Goal: Task Accomplishment & Management: Manage account settings

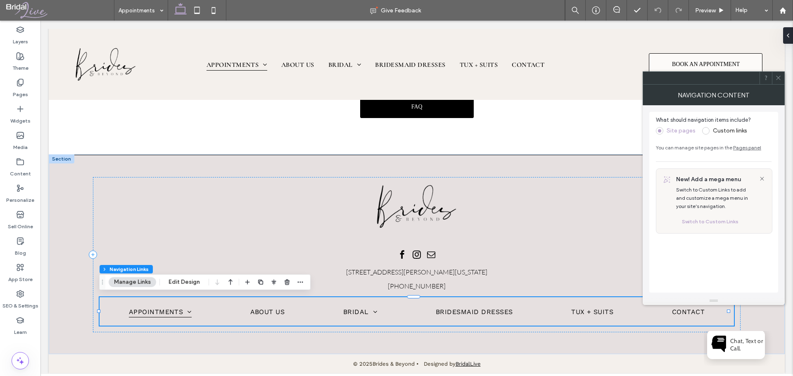
click at [706, 133] on span at bounding box center [705, 130] width 7 height 7
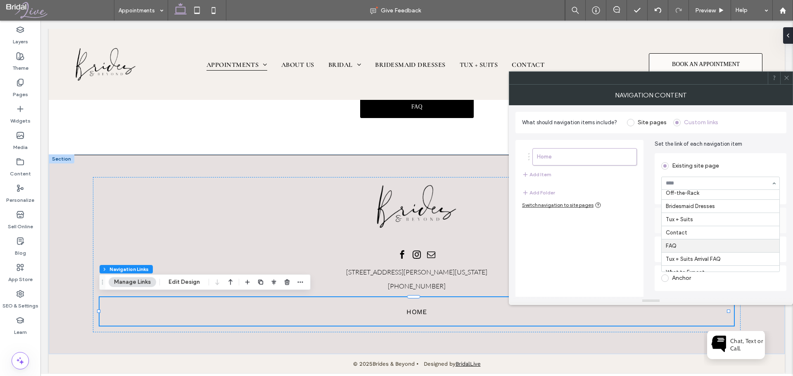
scroll to position [103, 0]
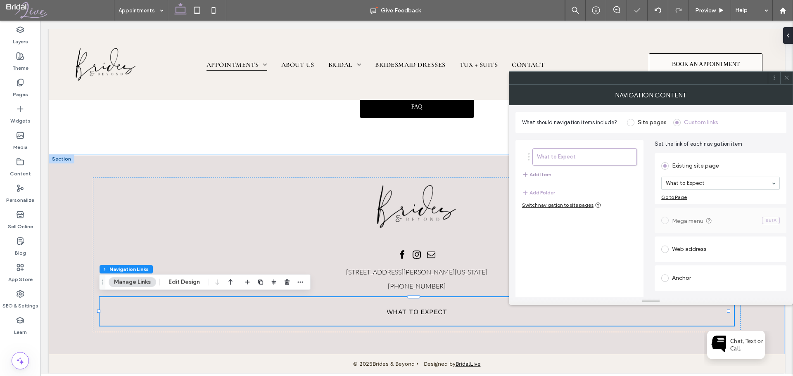
click at [543, 174] on button "Add Item" at bounding box center [536, 175] width 29 height 10
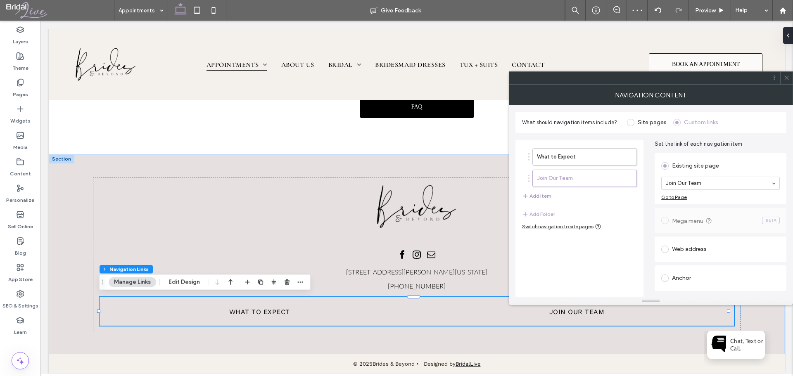
click at [547, 194] on button "Add Item" at bounding box center [536, 196] width 29 height 10
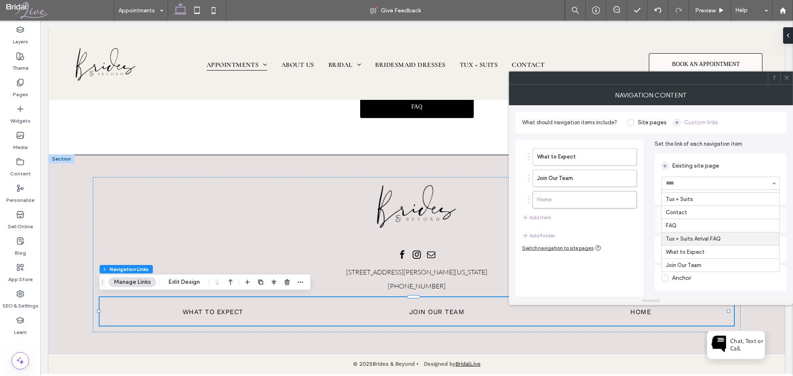
scroll to position [62, 0]
click at [742, 184] on input at bounding box center [718, 184] width 105 height 6
click at [547, 214] on button "Add Item" at bounding box center [536, 218] width 29 height 10
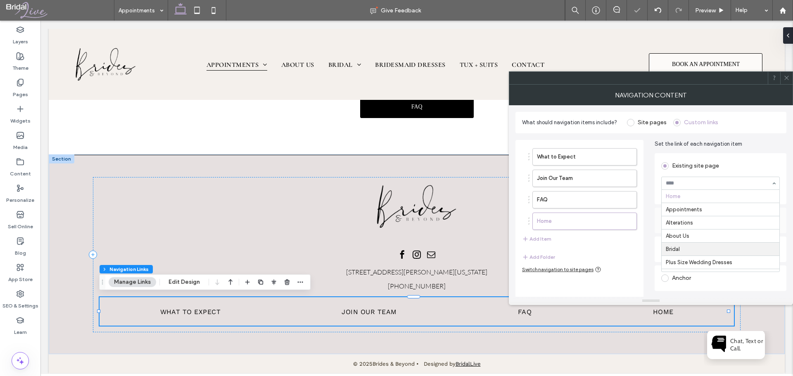
scroll to position [83, 0]
click at [785, 77] on icon at bounding box center [787, 78] width 6 height 6
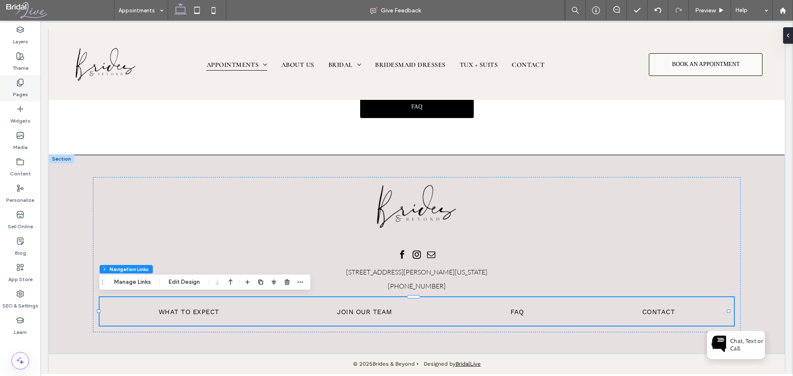
click at [14, 78] on div "Pages" at bounding box center [20, 88] width 40 height 26
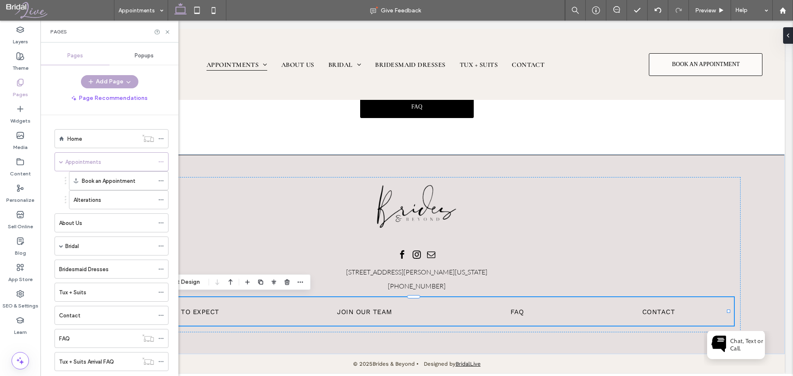
scroll to position [66, 0]
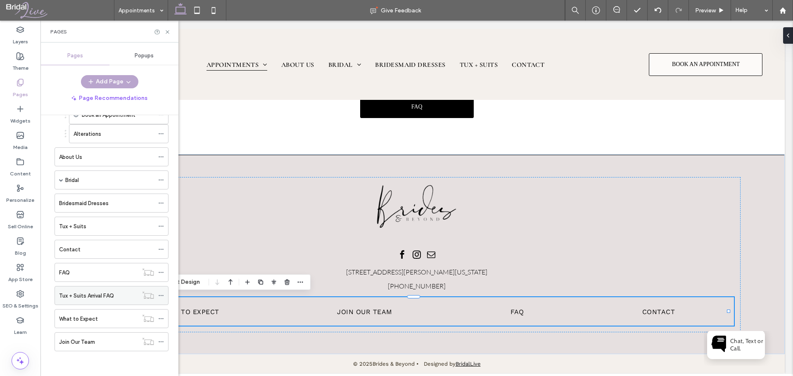
click at [161, 296] on use at bounding box center [161, 295] width 5 height 1
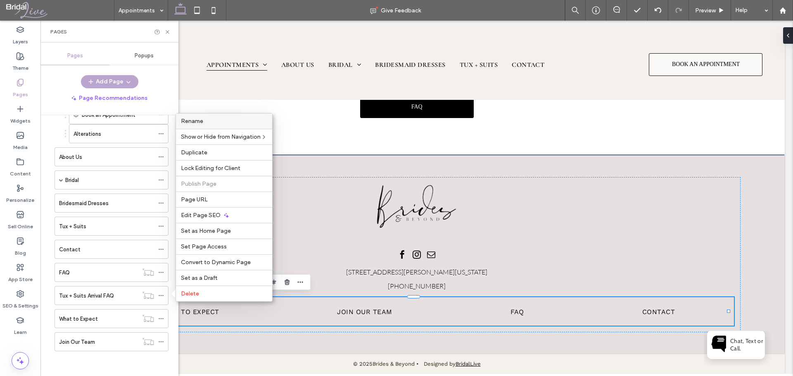
click at [214, 121] on label "Rename" at bounding box center [224, 121] width 86 height 7
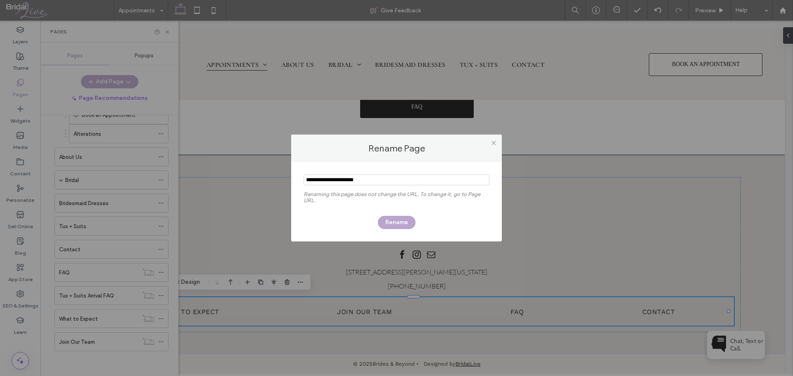
drag, startPoint x: 315, startPoint y: 181, endPoint x: 304, endPoint y: 178, distance: 10.7
click at [304, 178] on input "notEmpty" at bounding box center [397, 180] width 186 height 11
type input "**********"
click at [398, 221] on button "Rename" at bounding box center [397, 222] width 38 height 13
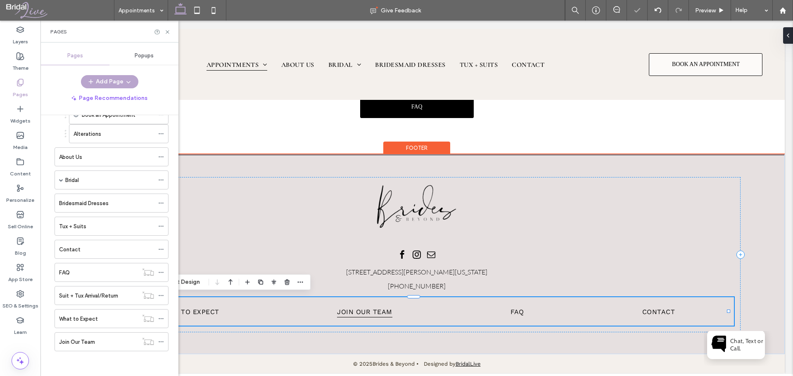
click at [367, 316] on link "Join Our Team" at bounding box center [364, 311] width 55 height 28
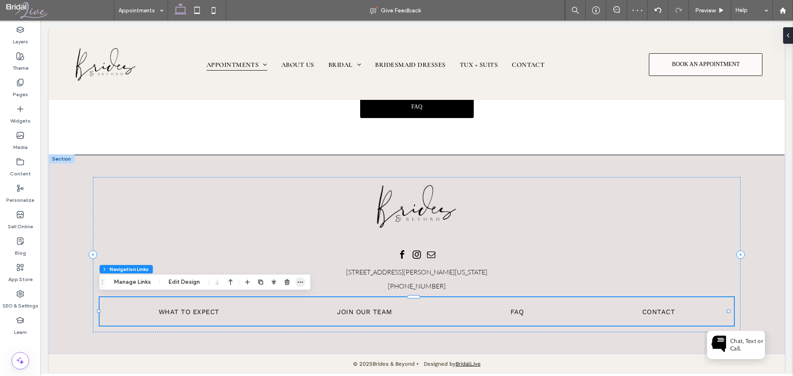
drag, startPoint x: 142, startPoint y: 283, endPoint x: 295, endPoint y: 283, distance: 153.3
click at [142, 283] on button "Manage Links" at bounding box center [133, 282] width 48 height 10
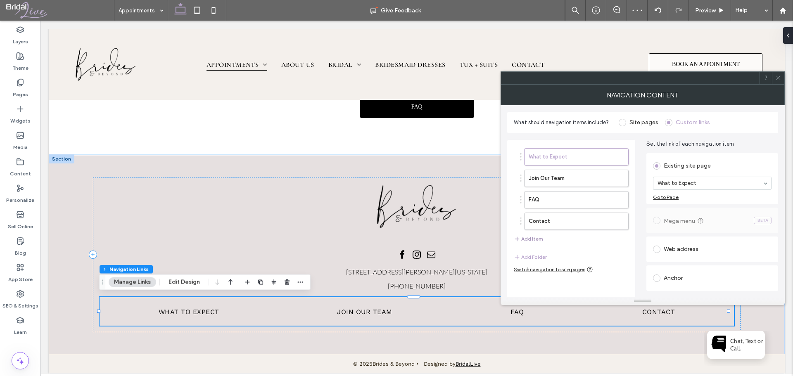
click at [523, 236] on button "Add Item" at bounding box center [528, 239] width 29 height 10
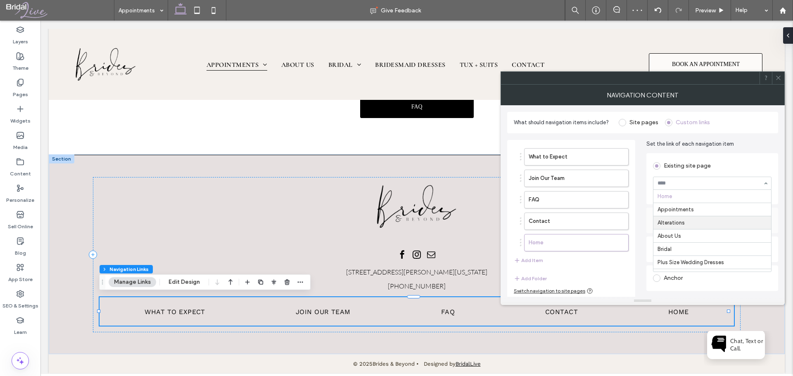
scroll to position [103, 0]
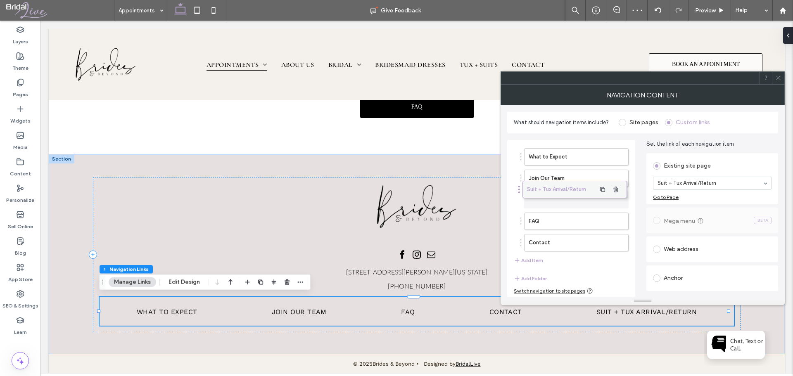
drag, startPoint x: 580, startPoint y: 242, endPoint x: 578, endPoint y: 188, distance: 53.3
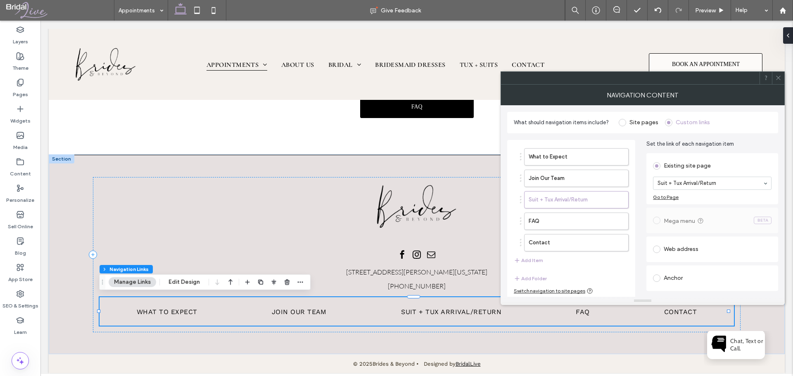
click at [779, 78] on use at bounding box center [778, 78] width 4 height 4
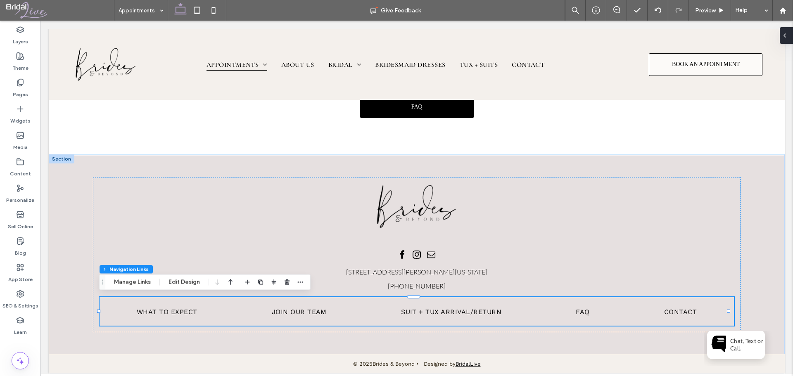
click at [785, 37] on use at bounding box center [785, 35] width 2 height 3
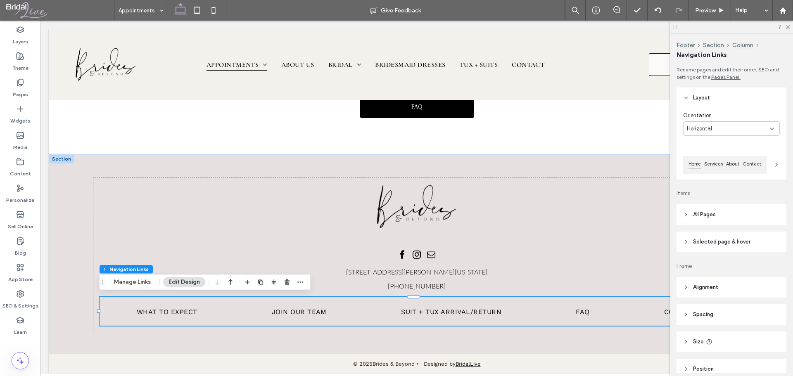
click at [742, 216] on header "All Pages" at bounding box center [732, 215] width 110 height 21
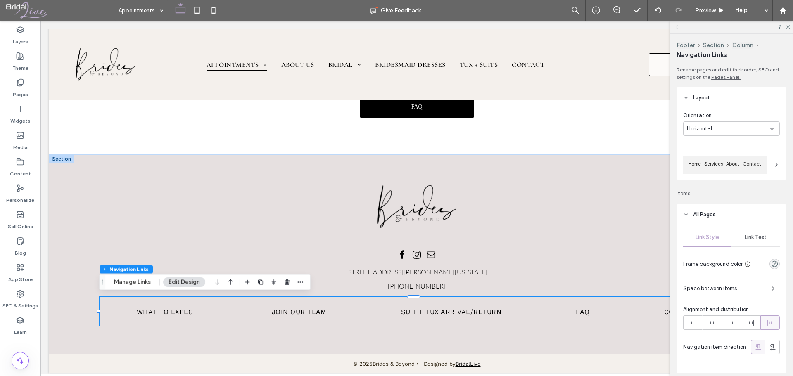
click at [755, 234] on div "Link Text" at bounding box center [756, 237] width 48 height 18
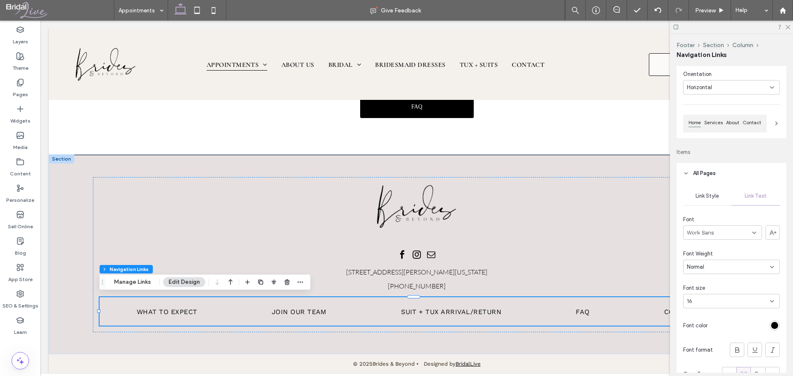
scroll to position [83, 0]
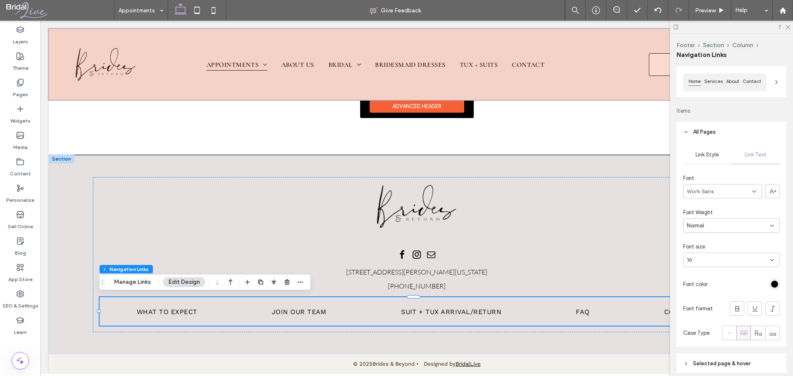
click at [471, 64] on div at bounding box center [417, 64] width 736 height 71
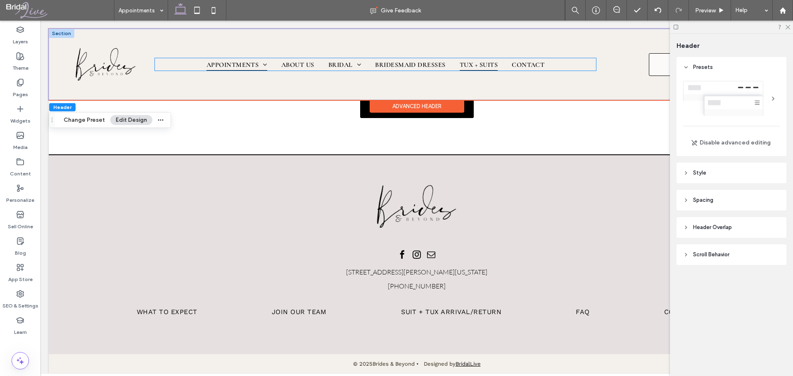
click at [471, 64] on span "Tux + Suits" at bounding box center [479, 64] width 38 height 12
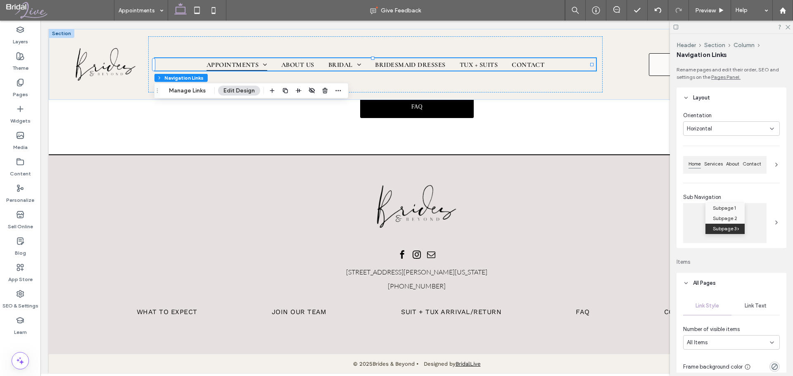
click at [765, 307] on div "Link Text" at bounding box center [756, 306] width 48 height 18
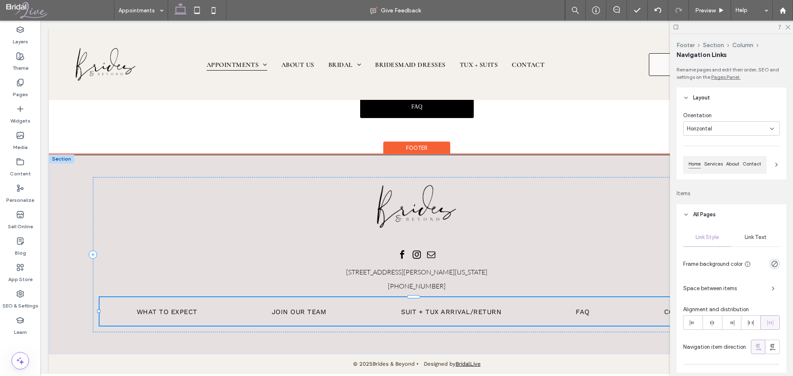
scroll to position [222, 0]
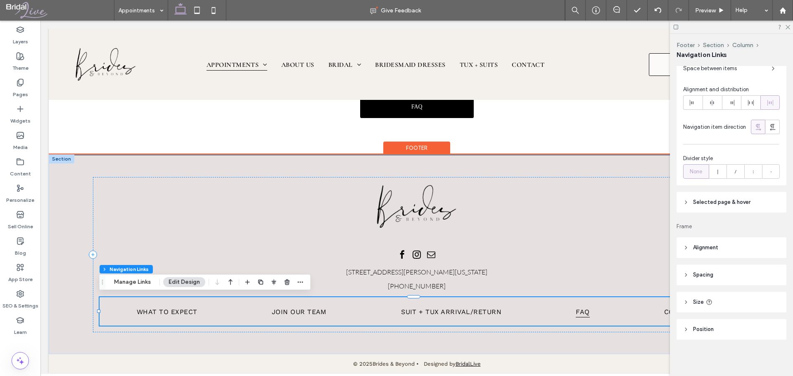
click at [581, 307] on span "FAQ" at bounding box center [583, 312] width 14 height 12
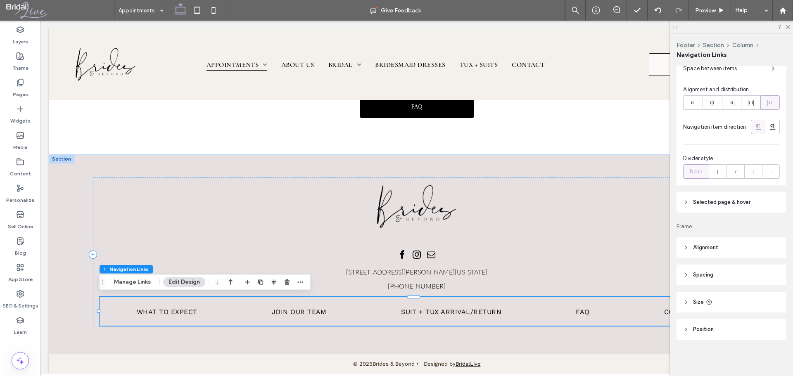
click at [721, 246] on header "Alignment" at bounding box center [732, 248] width 110 height 21
click at [721, 250] on header "Alignment" at bounding box center [732, 246] width 110 height 21
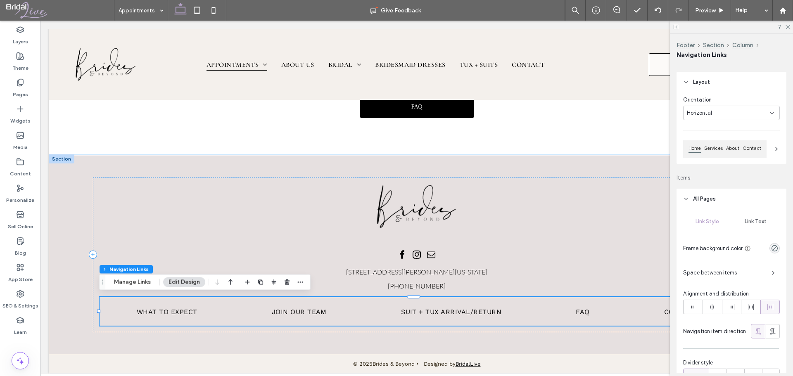
click at [751, 230] on div "Link Text" at bounding box center [756, 222] width 48 height 18
click at [745, 261] on div "Work Sans" at bounding box center [722, 258] width 79 height 14
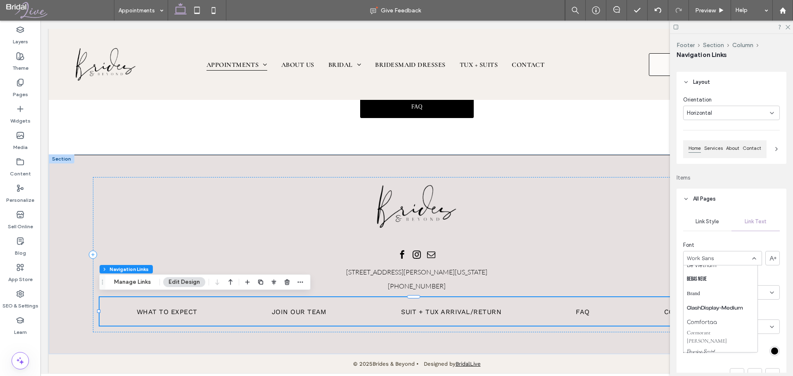
scroll to position [165, 0]
click at [725, 297] on span "Cormorant [PERSON_NAME]" at bounding box center [719, 296] width 64 height 17
click at [739, 295] on div "Normal" at bounding box center [728, 293] width 83 height 8
click at [750, 284] on div "Font Weight Normal" at bounding box center [731, 288] width 97 height 24
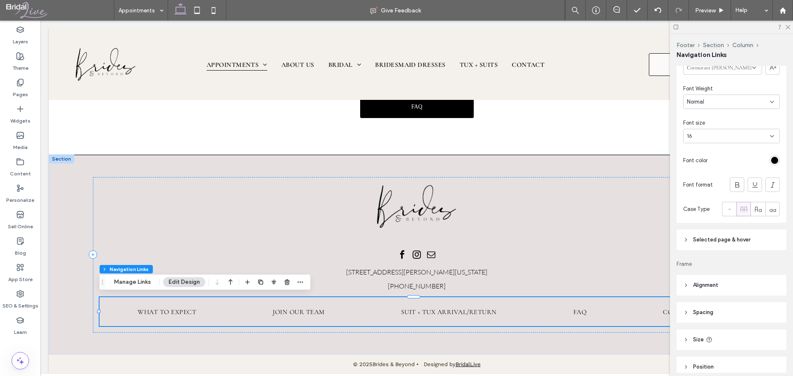
scroll to position [244, 0]
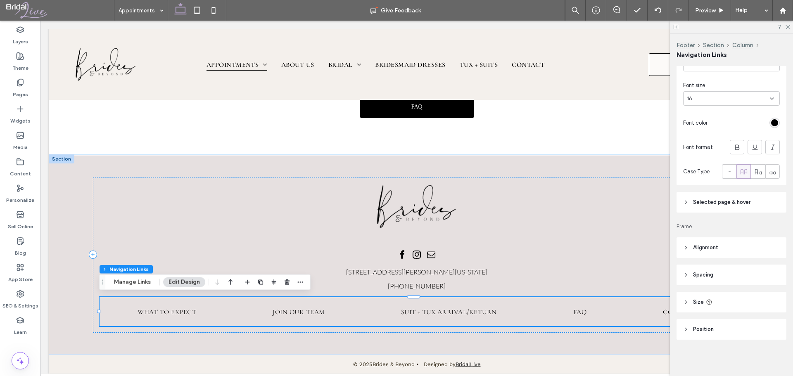
click at [735, 298] on header "Size" at bounding box center [732, 302] width 110 height 21
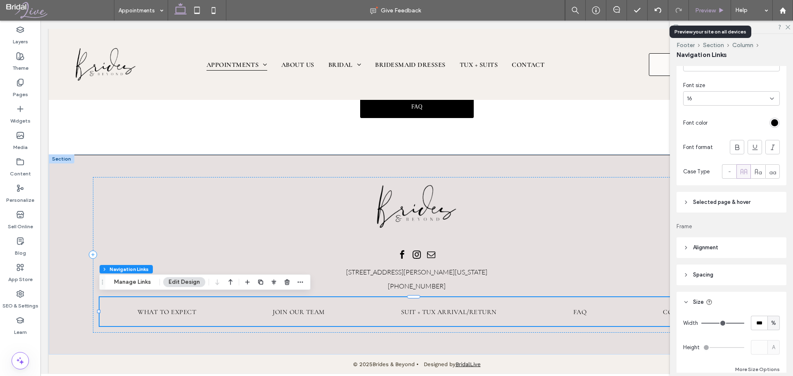
click at [717, 10] on div "Preview" at bounding box center [710, 10] width 42 height 7
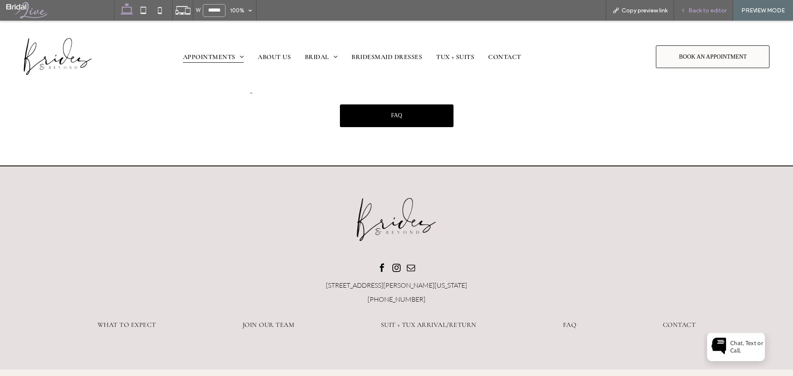
scroll to position [1377, 0]
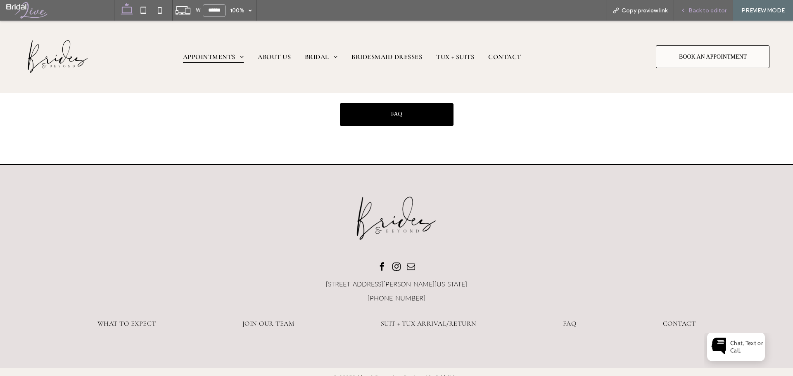
click at [704, 5] on div "Back to editor" at bounding box center [703, 10] width 59 height 21
click at [695, 8] on span "Back to editor" at bounding box center [708, 10] width 38 height 7
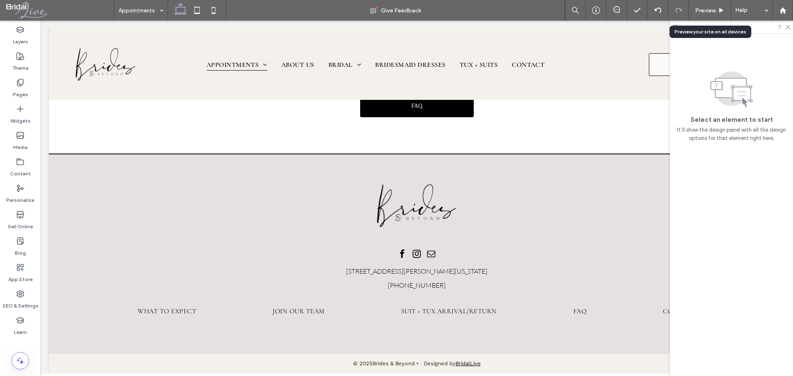
scroll to position [1379, 0]
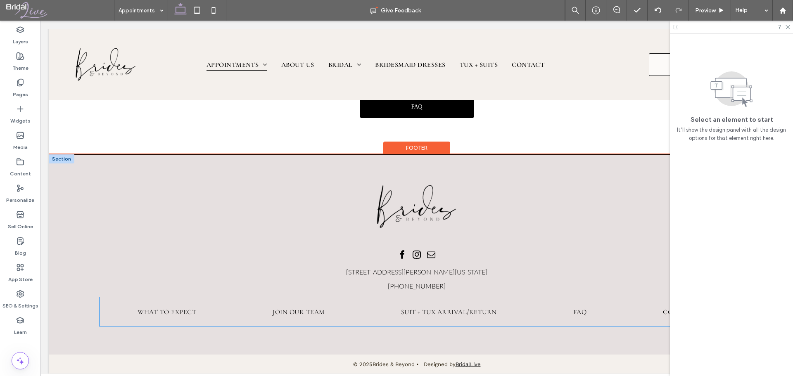
click at [535, 311] on ul "What to Expect Join Our Team Suit + Tux Arrival/Return FAQ Contact" at bounding box center [417, 311] width 635 height 29
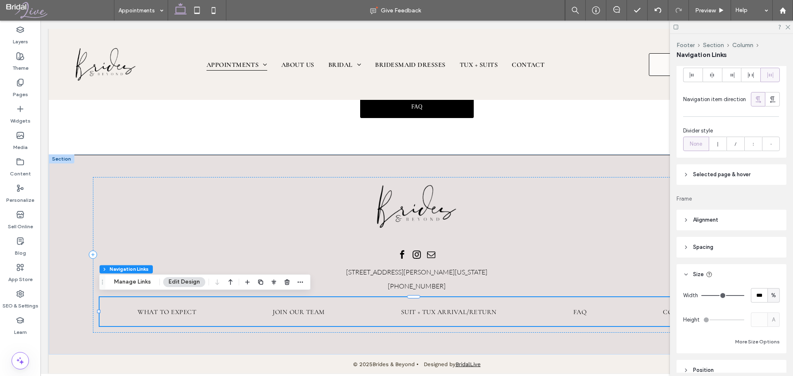
scroll to position [291, 0]
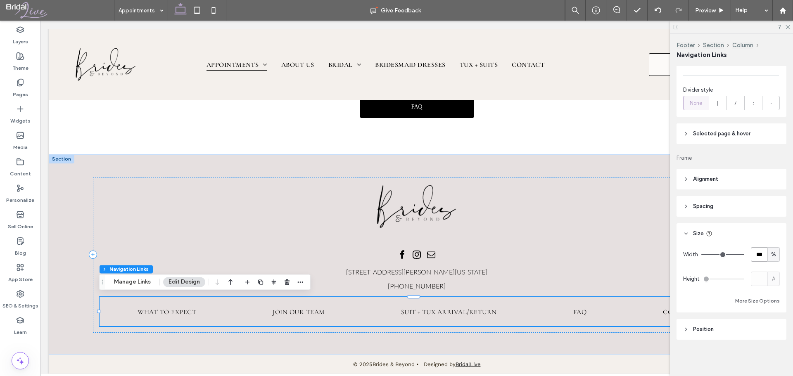
click at [752, 256] on input "***" at bounding box center [759, 254] width 17 height 14
type input "**"
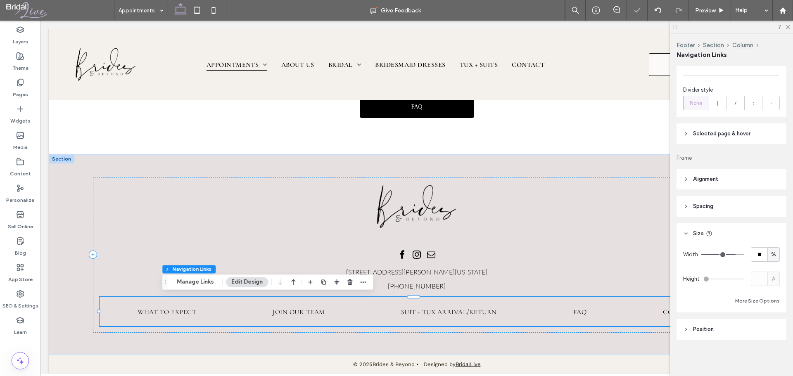
click at [758, 221] on div "Rename pages and edit their order, SEO and settings on the Pages Panel. Layout …" at bounding box center [734, 219] width 115 height 307
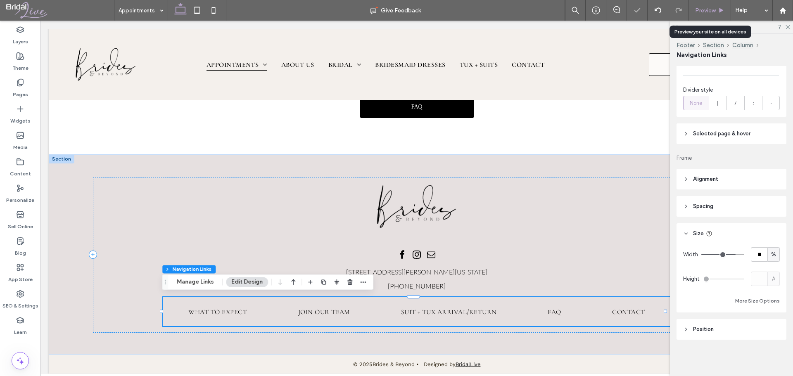
click at [721, 6] on div "Preview" at bounding box center [710, 10] width 42 height 21
drag, startPoint x: 721, startPoint y: 10, endPoint x: 651, endPoint y: 20, distance: 70.1
click at [721, 10] on use at bounding box center [722, 10] width 4 height 5
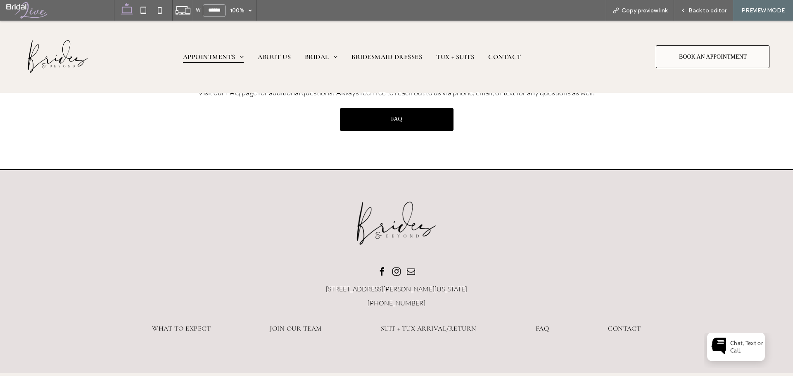
scroll to position [1377, 0]
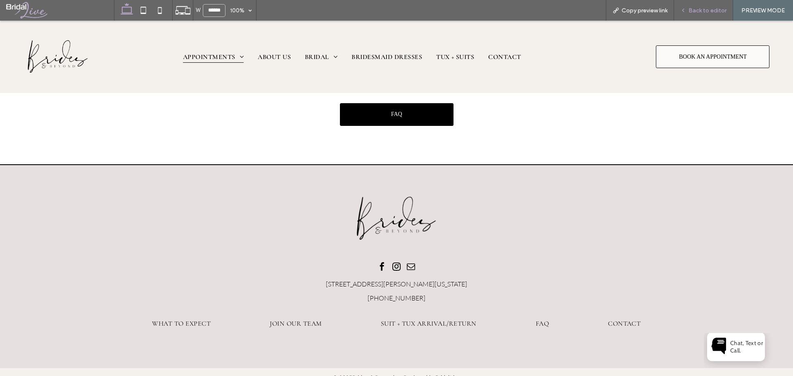
click at [709, 7] on span "Back to editor" at bounding box center [708, 10] width 38 height 7
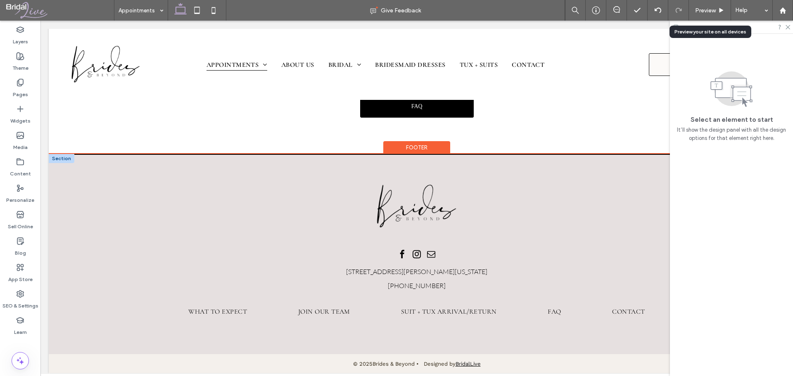
scroll to position [1379, 0]
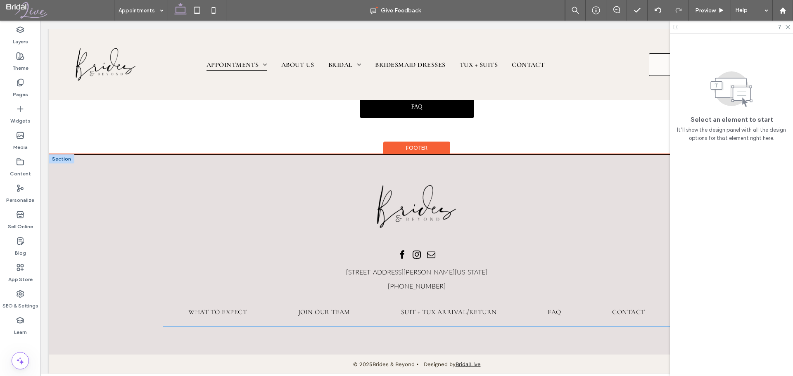
click at [522, 310] on ul "What to Expect Join Our Team Suit + Tux Arrival/Return FAQ Contact" at bounding box center [417, 311] width 508 height 29
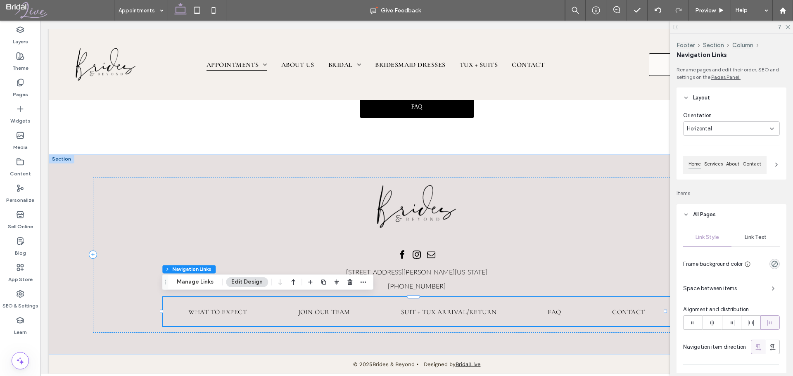
click at [753, 241] on div "Link Text" at bounding box center [756, 237] width 48 height 18
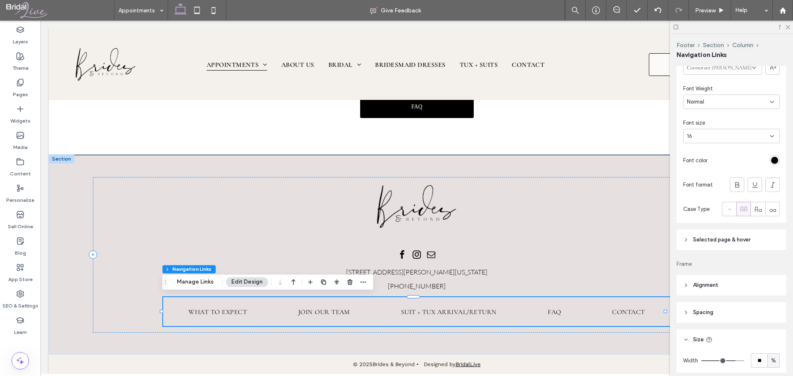
scroll to position [313, 0]
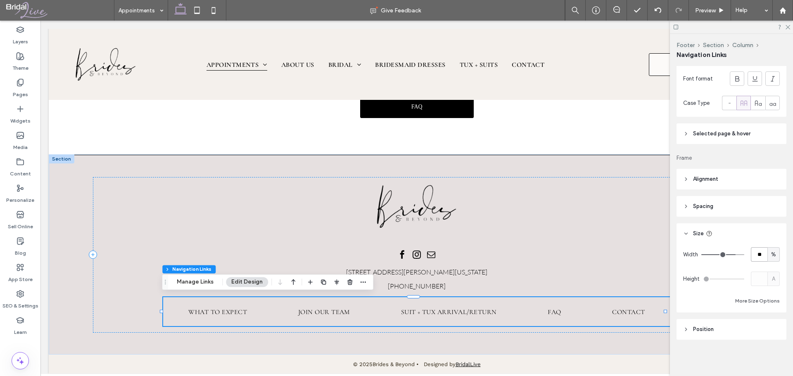
click at [755, 257] on input "**" at bounding box center [759, 254] width 17 height 14
type input "**"
click at [749, 221] on div "Rename pages and edit their order, SEO and settings on the Pages Panel. Layout …" at bounding box center [734, 219] width 115 height 307
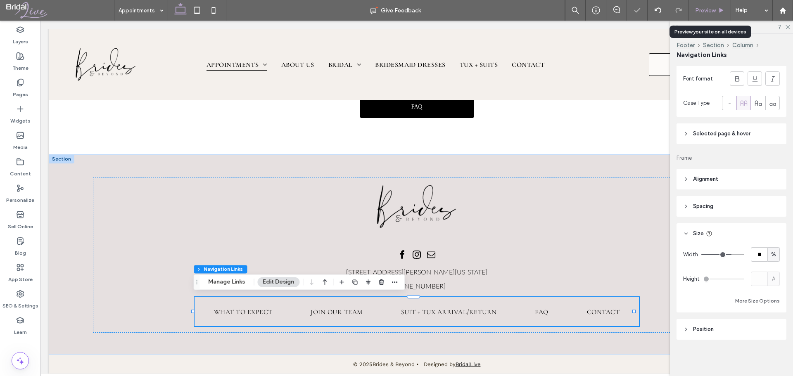
click at [719, 13] on icon at bounding box center [721, 10] width 6 height 6
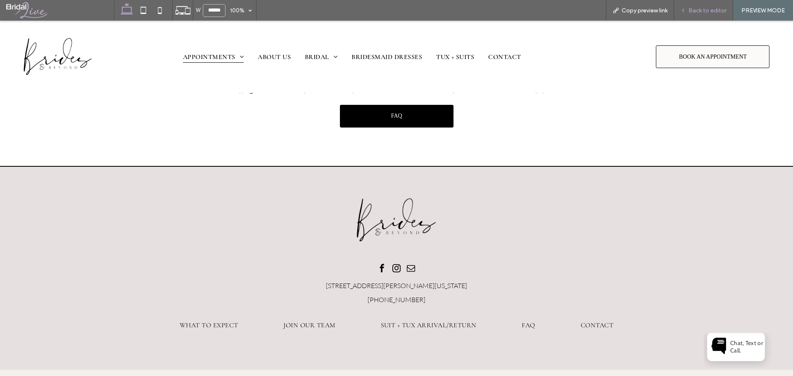
scroll to position [1377, 0]
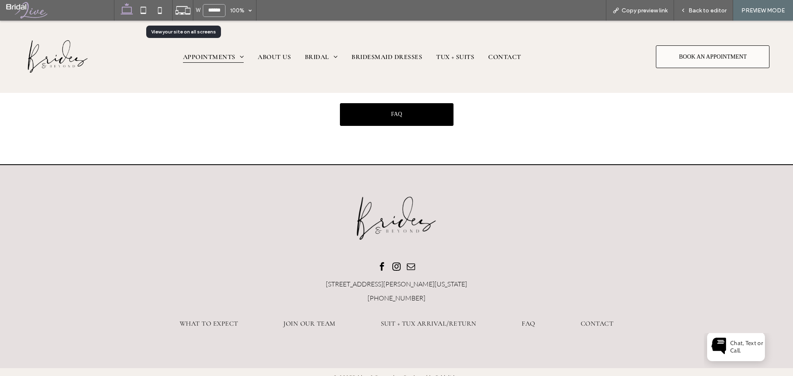
click at [176, 10] on icon at bounding box center [183, 10] width 16 height 16
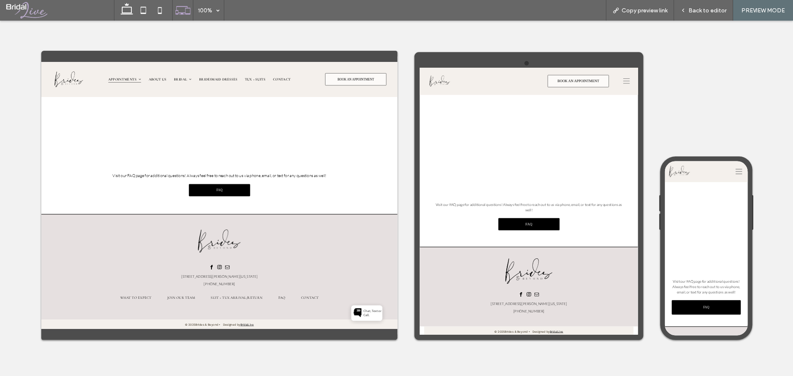
scroll to position [1334, 0]
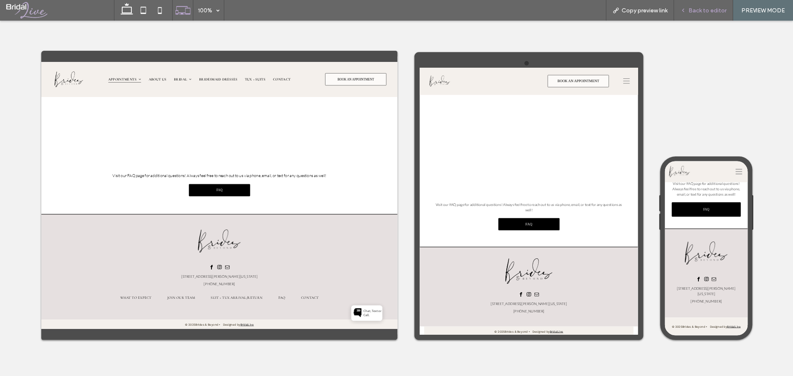
click at [703, 11] on span "Back to editor" at bounding box center [708, 10] width 38 height 7
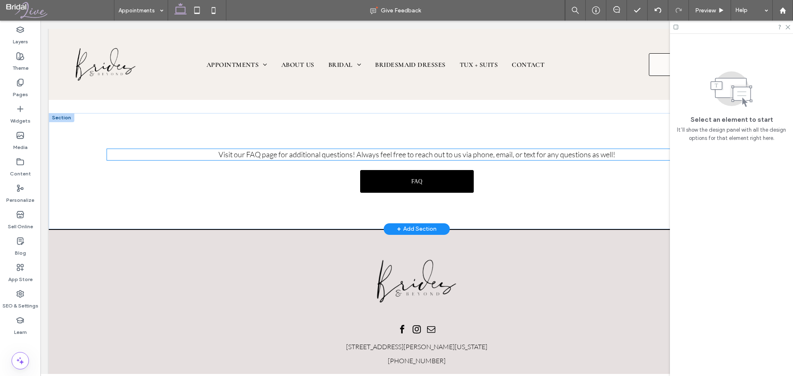
scroll to position [1386, 0]
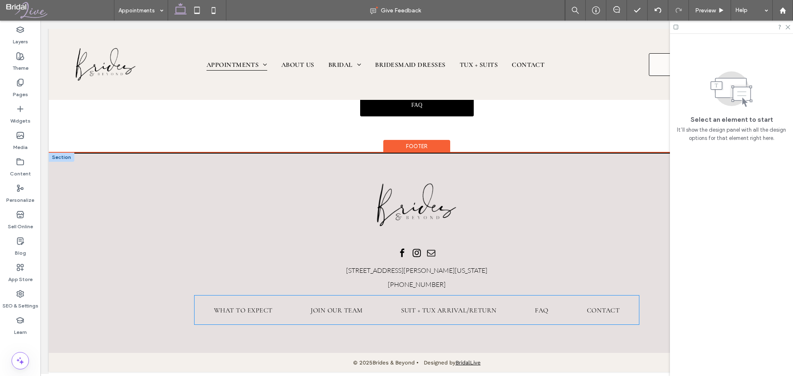
click at [376, 300] on ul "What to Expect Join Our Team Suit + Tux Arrival/Return FAQ Contact" at bounding box center [417, 310] width 444 height 29
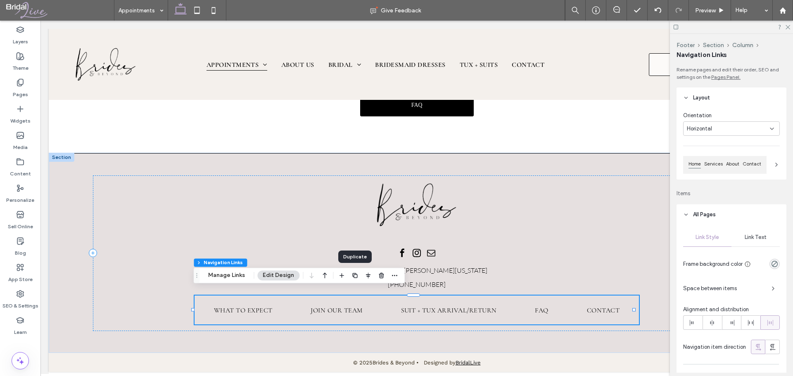
click at [353, 275] on icon "button" at bounding box center [355, 275] width 7 height 7
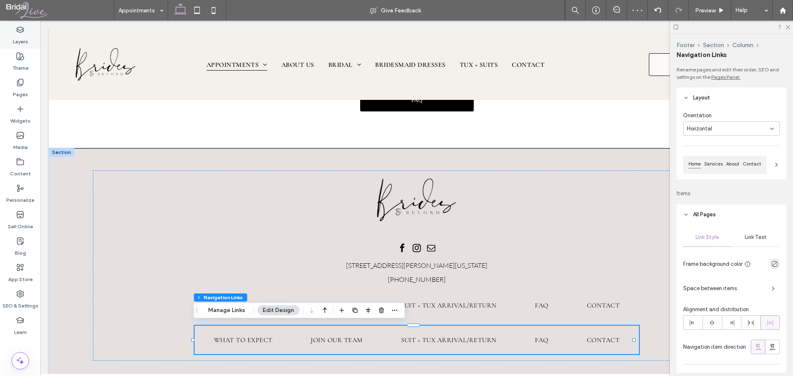
click at [23, 34] on label "Layers" at bounding box center [20, 40] width 15 height 12
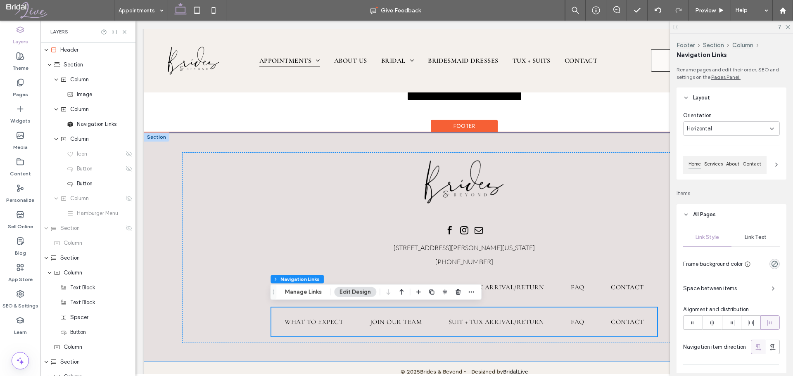
scroll to position [517, 0]
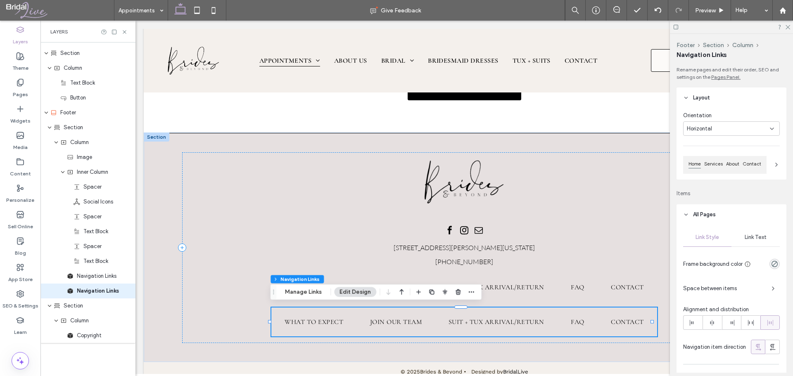
click at [752, 127] on div "Horizontal" at bounding box center [728, 129] width 83 height 8
click at [723, 158] on div "Vertical" at bounding box center [730, 157] width 92 height 14
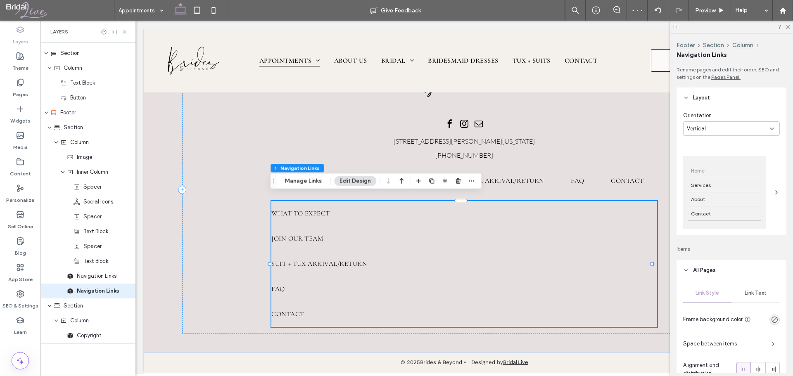
scroll to position [41, 0]
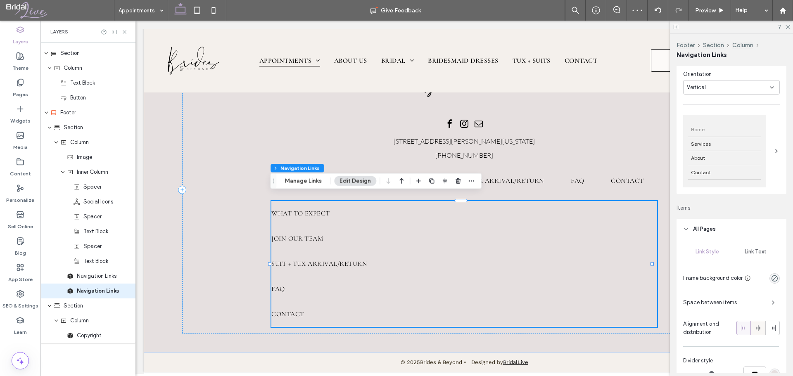
click at [755, 325] on icon at bounding box center [758, 328] width 7 height 7
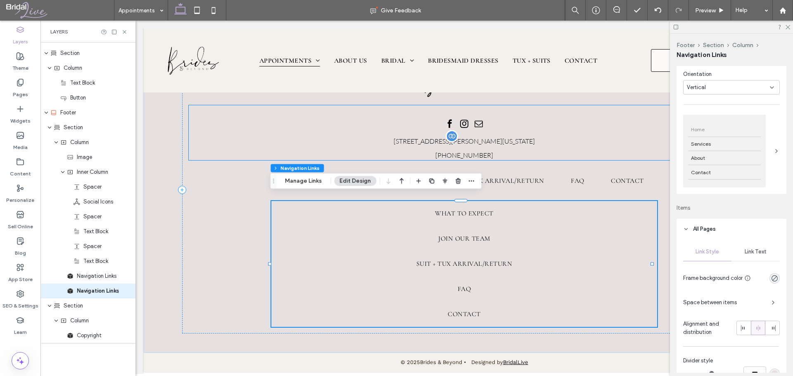
click at [521, 137] on span "[STREET_ADDRESS][PERSON_NAME][US_STATE]" at bounding box center [464, 141] width 141 height 8
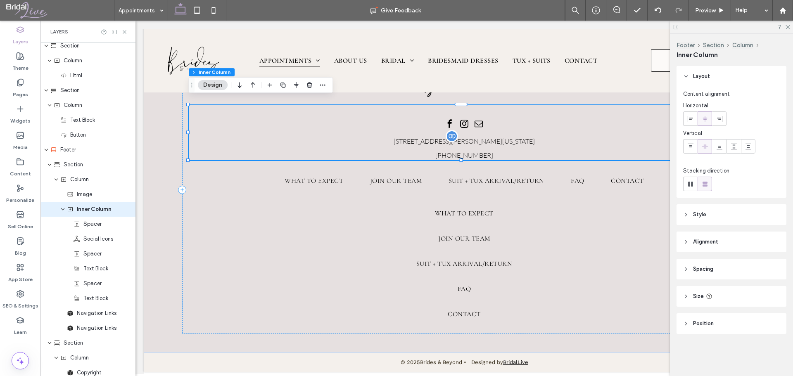
click at [521, 137] on span "[STREET_ADDRESS][PERSON_NAME][US_STATE]" at bounding box center [464, 141] width 141 height 8
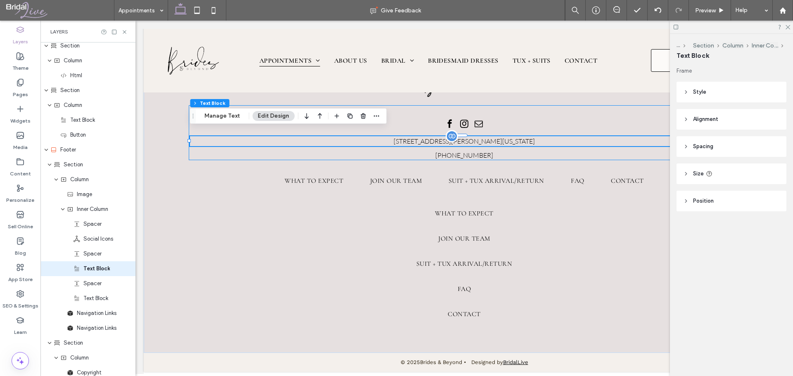
scroll to position [517, 0]
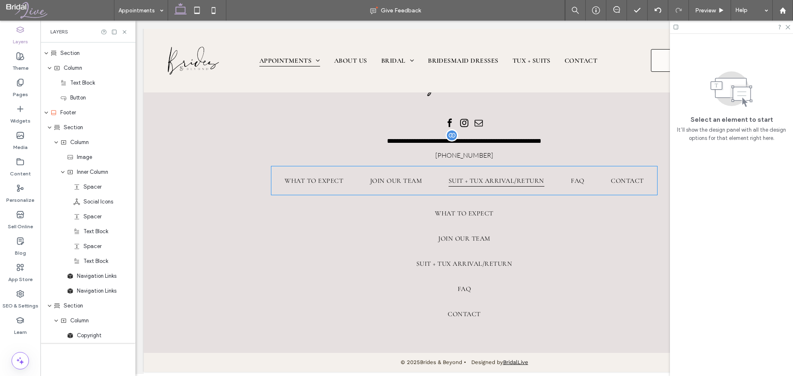
click at [520, 175] on span "Suit + Tux Arrival/Return" at bounding box center [497, 181] width 96 height 12
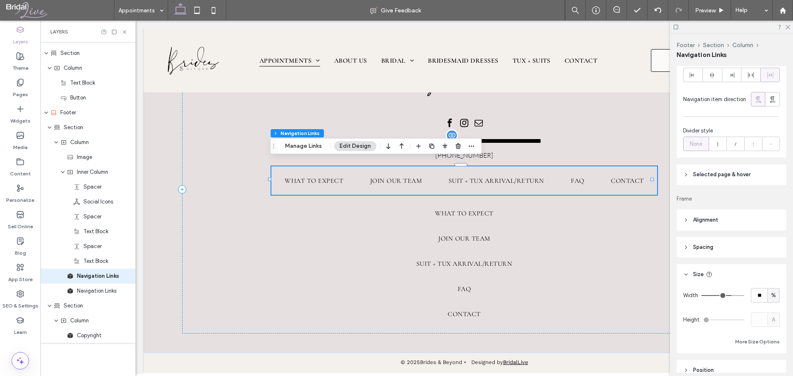
scroll to position [83, 0]
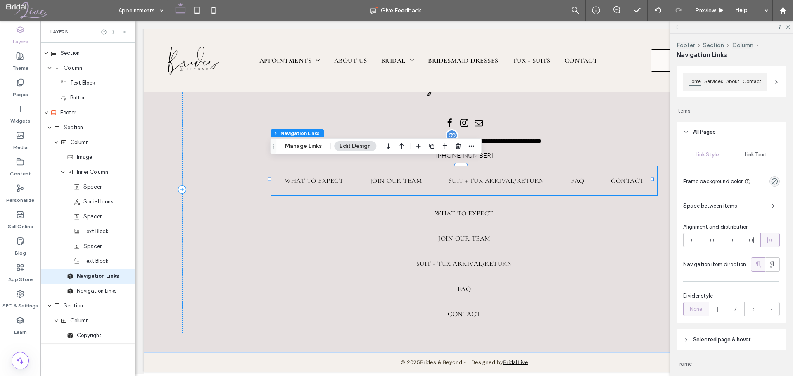
click at [746, 155] on span "Link Text" at bounding box center [756, 155] width 22 height 7
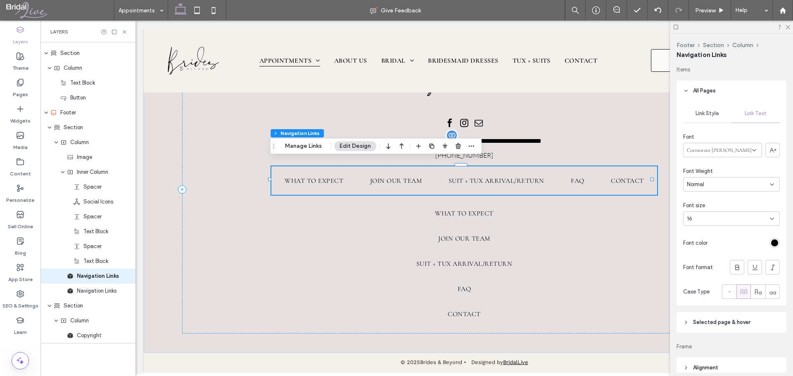
scroll to position [0, 0]
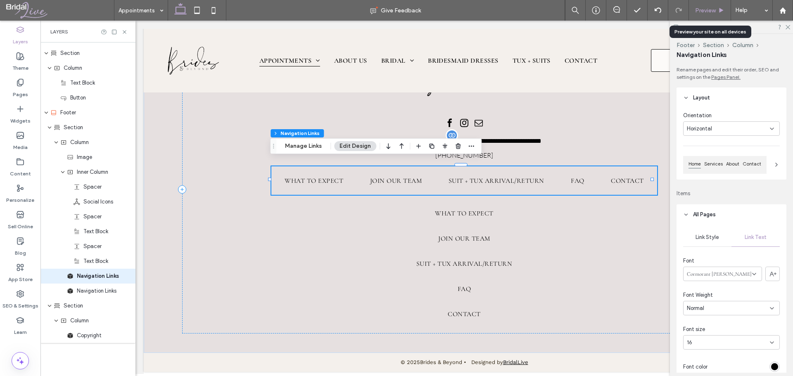
click at [717, 8] on div "Preview" at bounding box center [710, 10] width 42 height 7
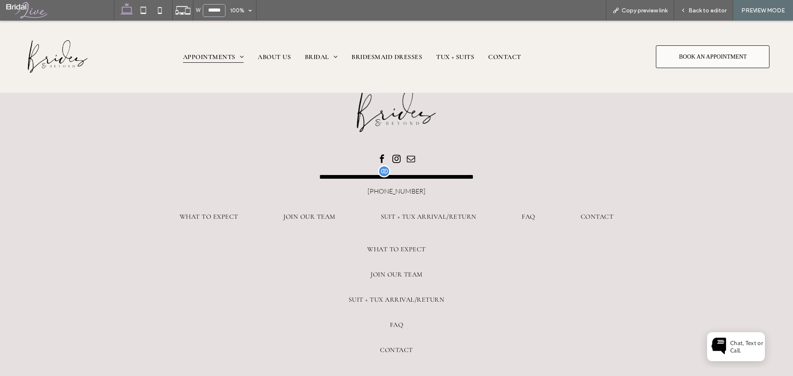
scroll to position [1518, 0]
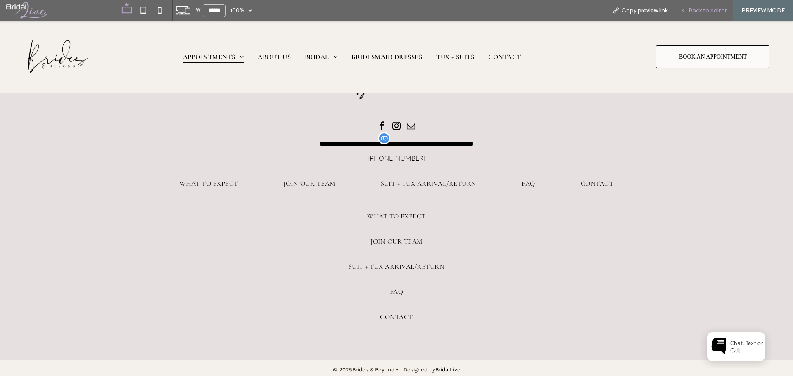
click at [697, 7] on span "Back to editor" at bounding box center [708, 10] width 38 height 7
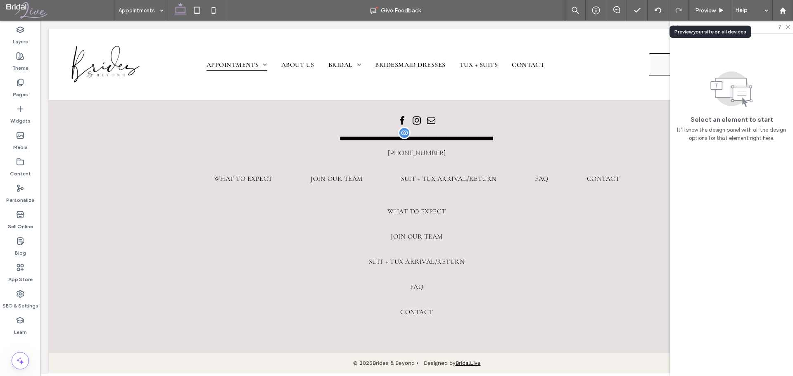
scroll to position [1512, 0]
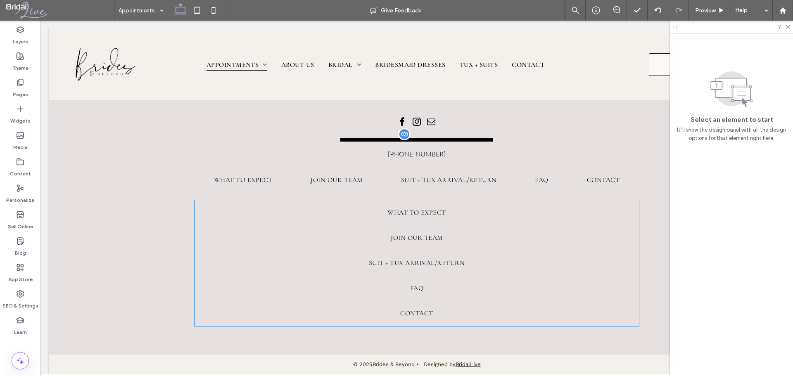
click at [336, 226] on link "Join Our Team" at bounding box center [417, 238] width 444 height 25
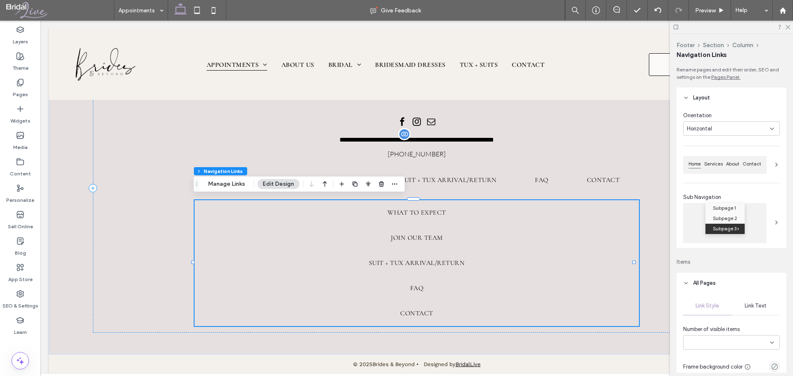
type input "*"
type input "***"
type input "****"
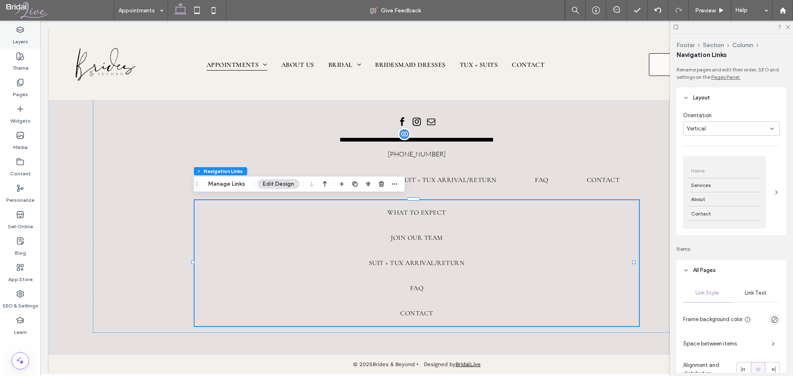
click at [21, 33] on icon at bounding box center [20, 30] width 8 height 8
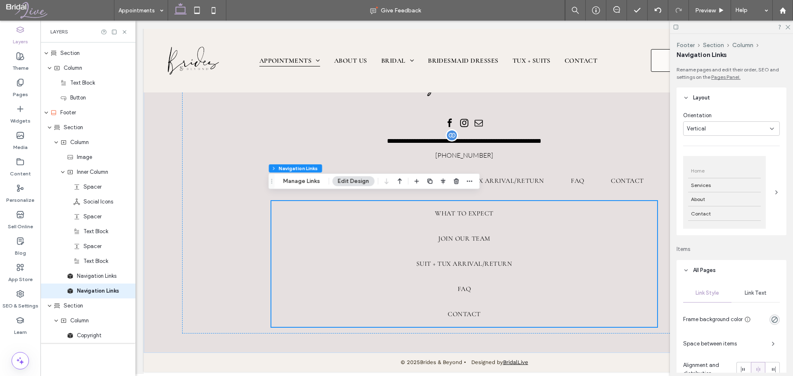
scroll to position [1485, 0]
click at [126, 293] on icon at bounding box center [129, 291] width 7 height 7
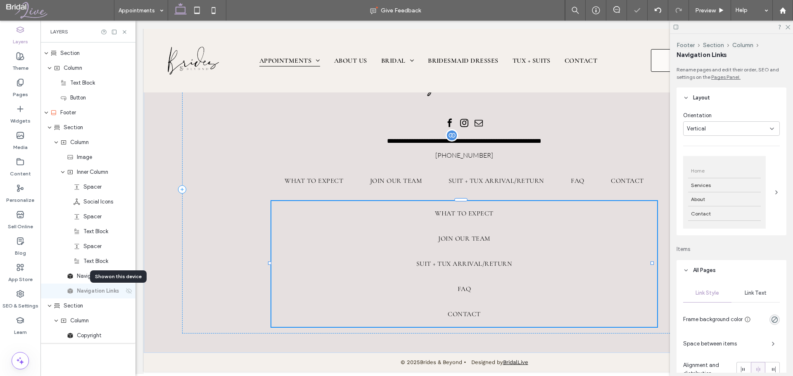
scroll to position [1353, 0]
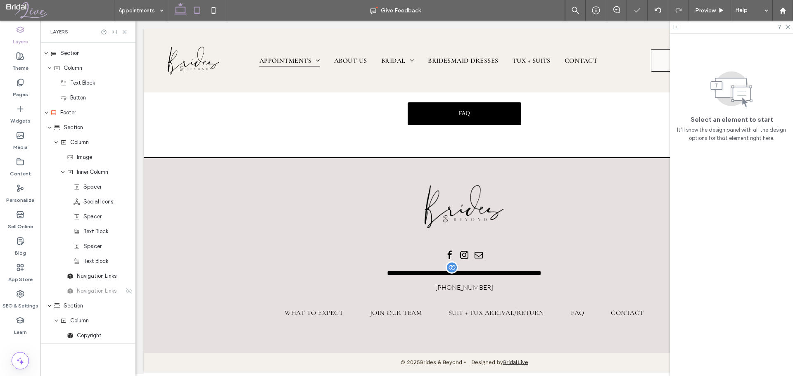
click at [196, 14] on use at bounding box center [197, 10] width 5 height 7
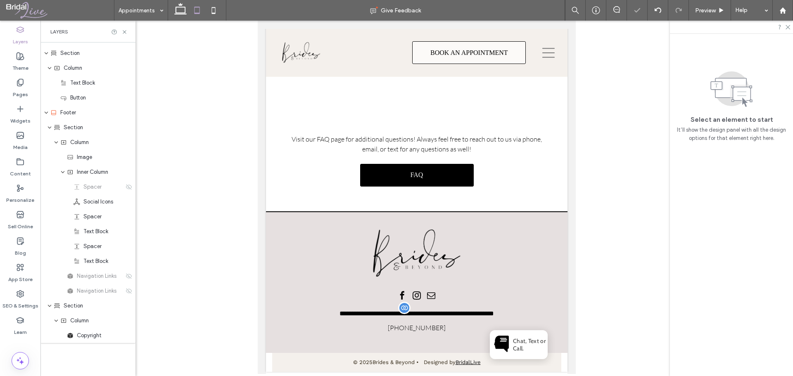
scroll to position [1126, 0]
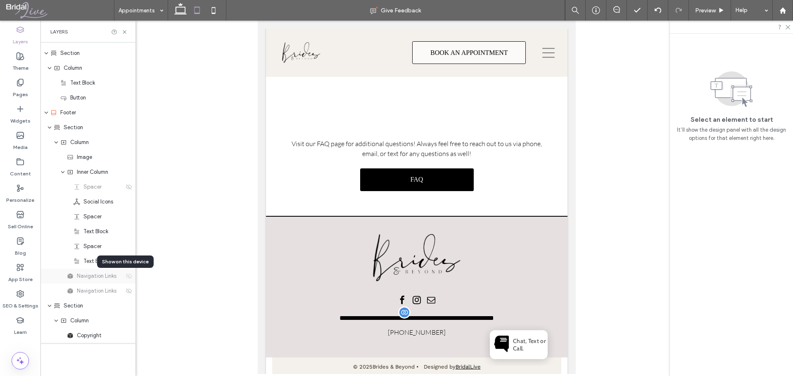
click at [126, 278] on use at bounding box center [129, 276] width 6 height 5
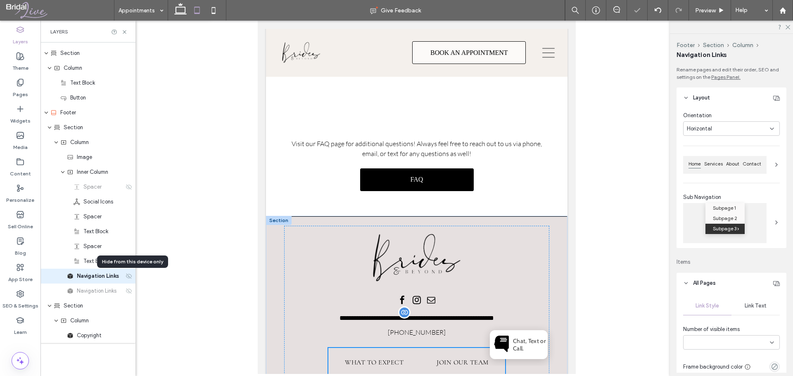
scroll to position [1190, 0]
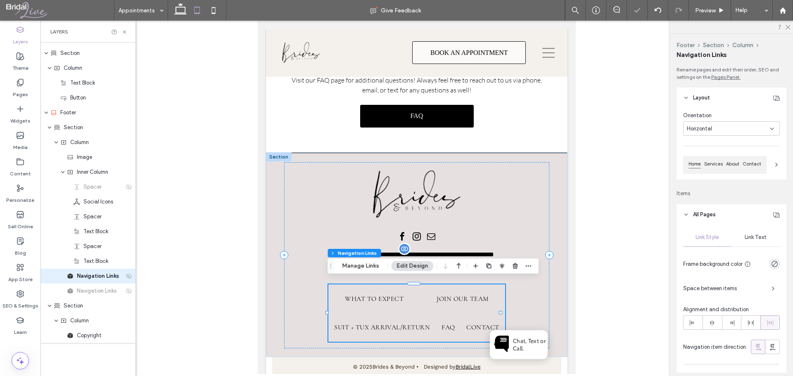
click at [126, 278] on icon at bounding box center [129, 276] width 7 height 7
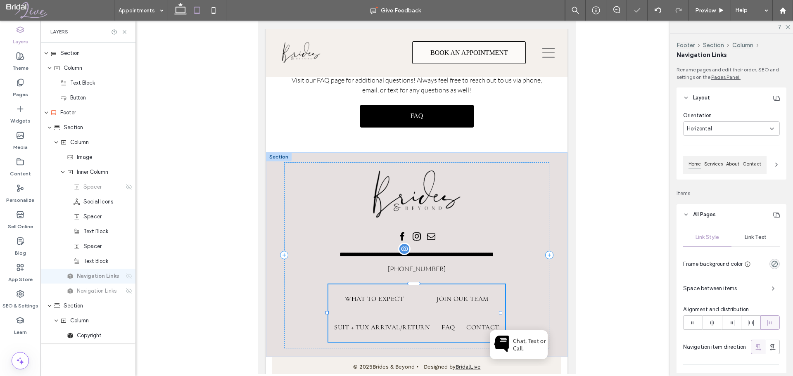
scroll to position [1126, 0]
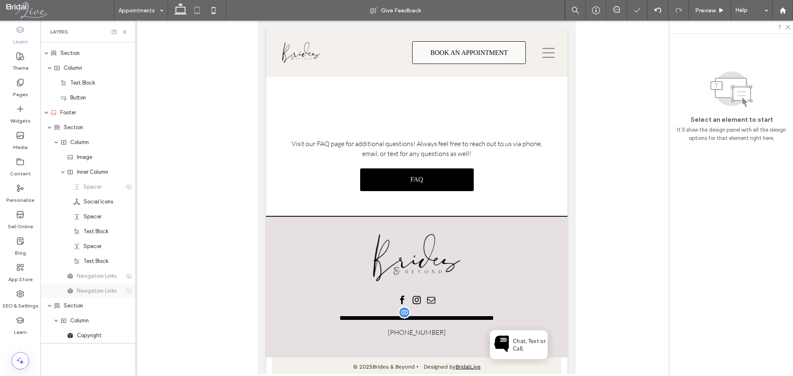
click at [126, 292] on icon at bounding box center [129, 291] width 7 height 7
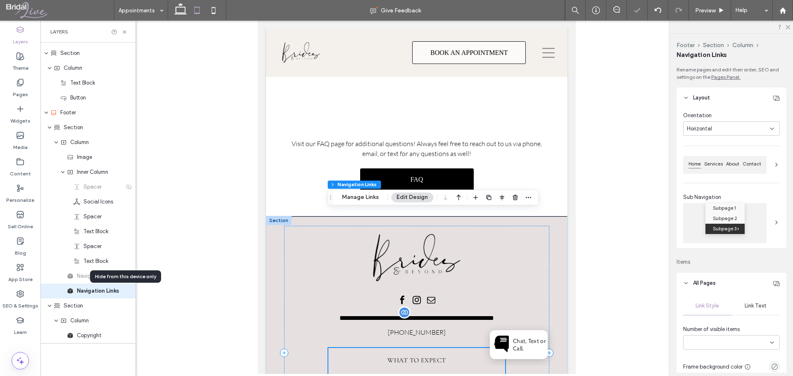
scroll to position [1258, 0]
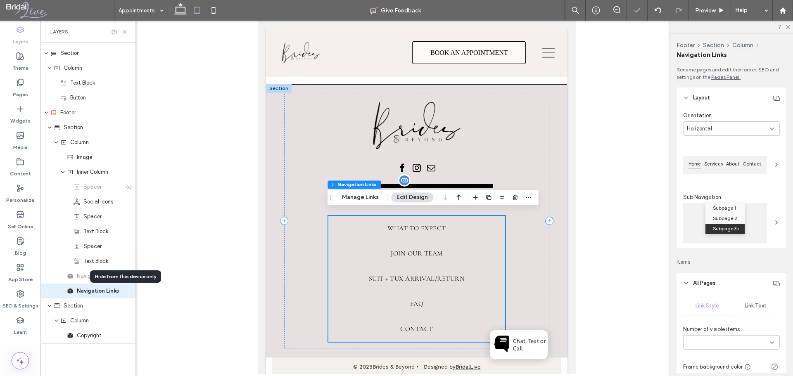
type input "*"
type input "***"
type input "****"
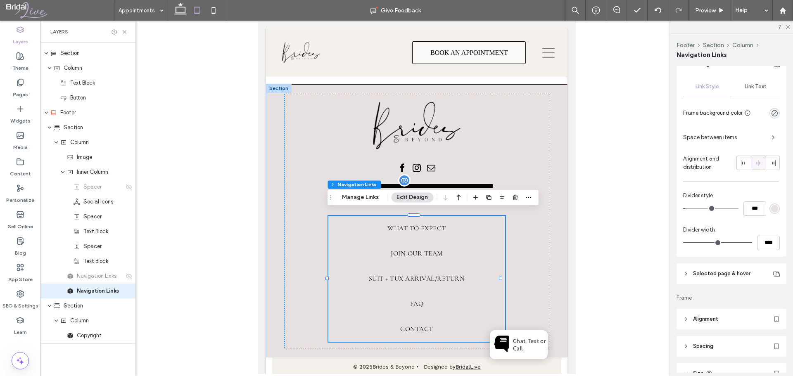
scroll to position [289, 0]
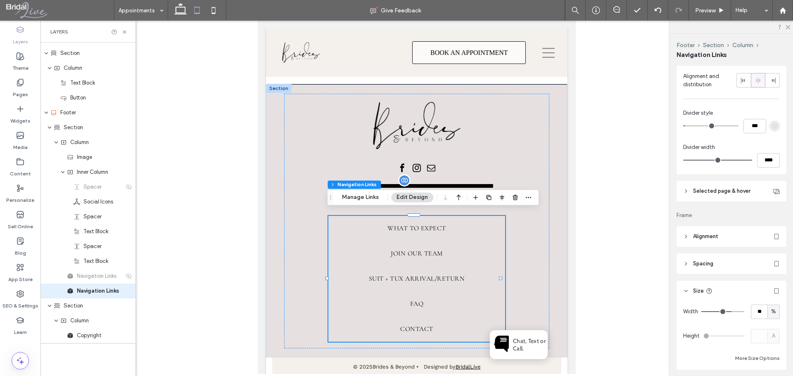
click at [726, 266] on header "Spacing" at bounding box center [732, 264] width 110 height 21
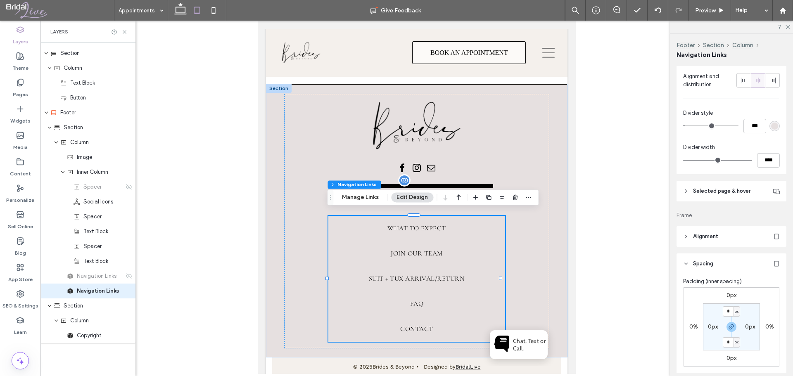
click at [726, 264] on header "Spacing" at bounding box center [732, 264] width 110 height 21
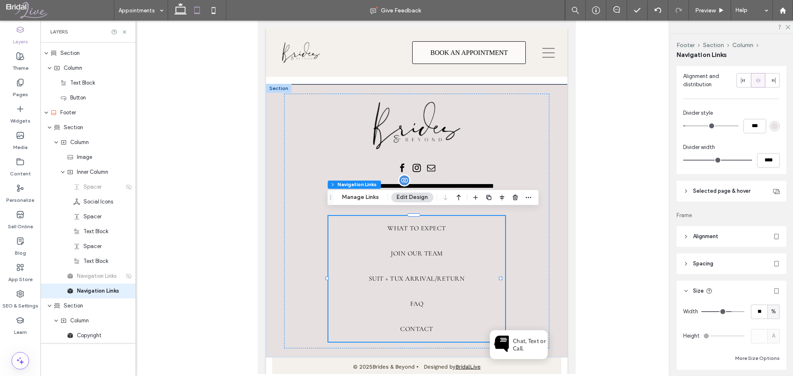
click at [718, 236] on span "Alignment" at bounding box center [705, 237] width 25 height 8
click at [718, 235] on span "Alignment" at bounding box center [705, 237] width 25 height 8
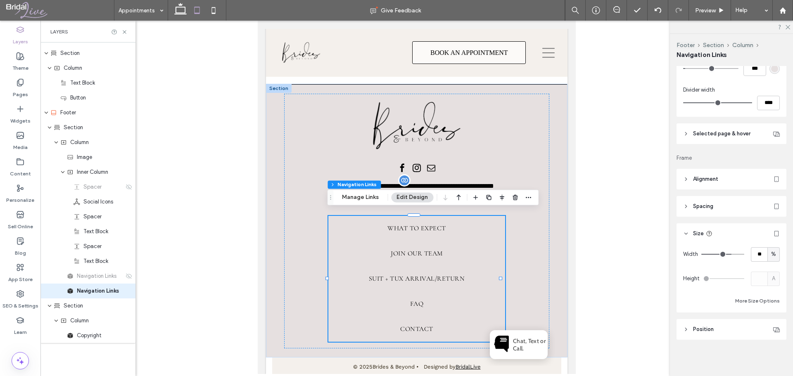
type input "**"
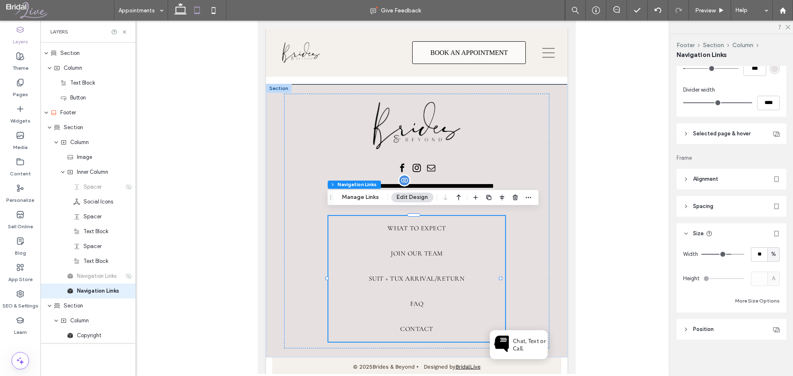
type input "**"
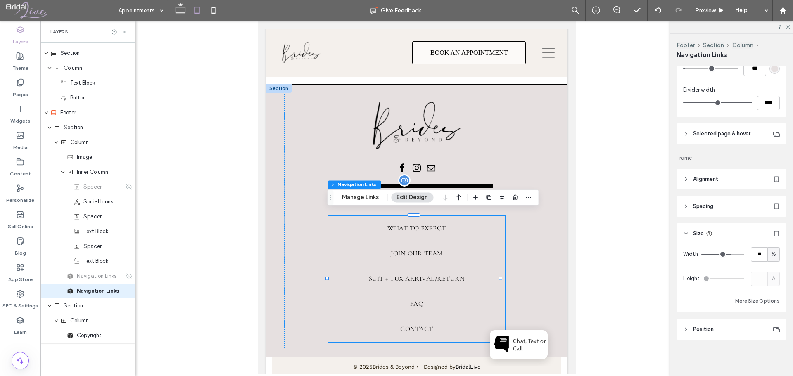
type input "**"
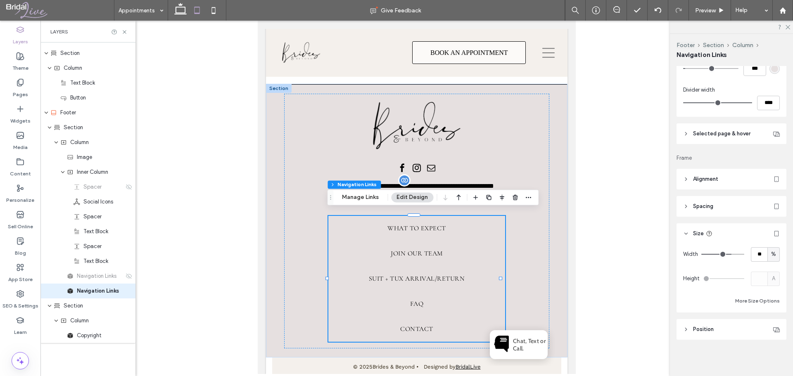
type input "**"
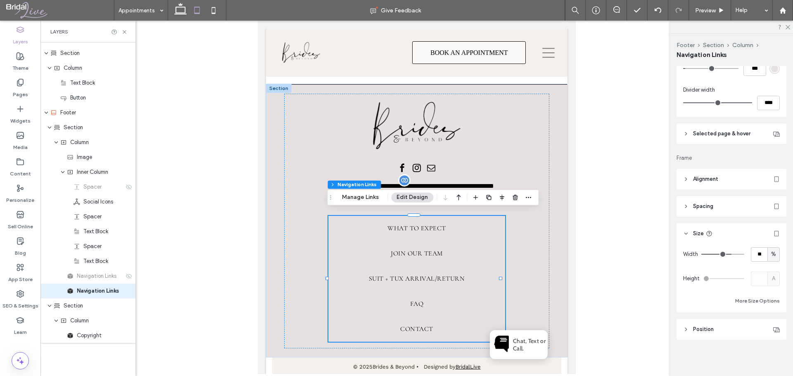
type input "**"
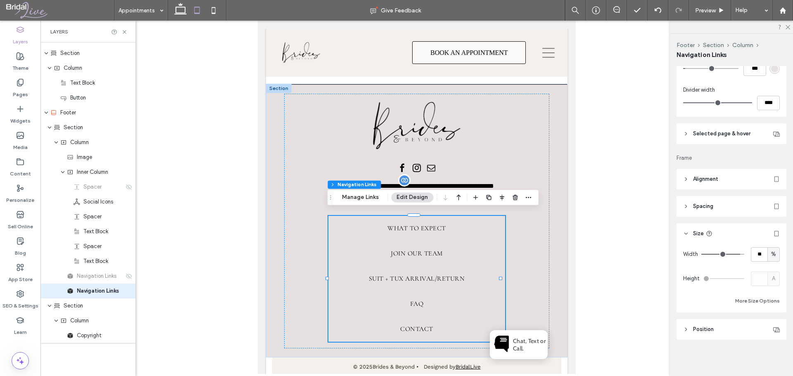
type input "**"
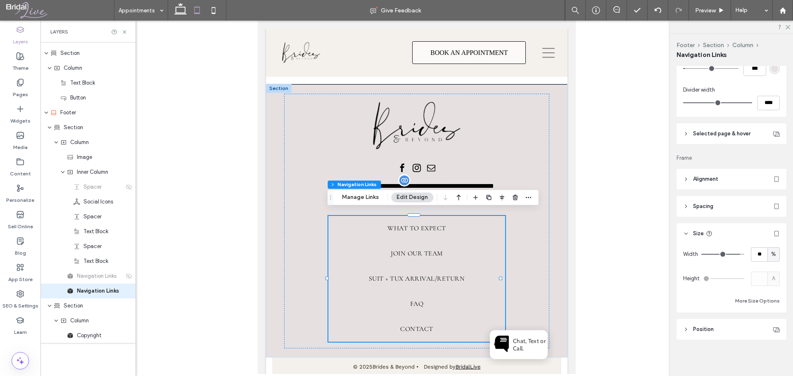
type input "**"
type input "***"
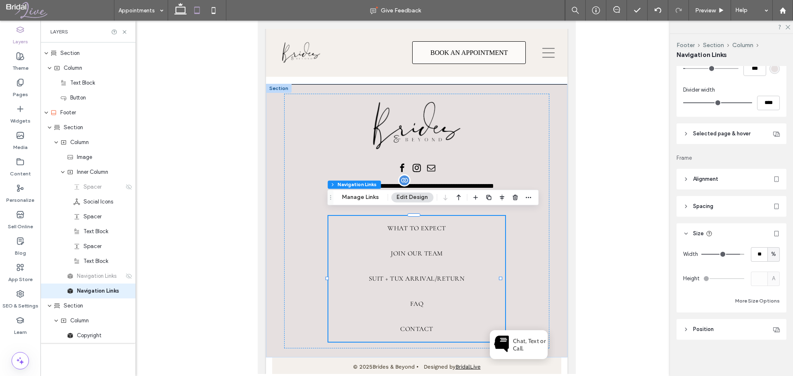
type input "***"
drag, startPoint x: 727, startPoint y: 255, endPoint x: 737, endPoint y: 257, distance: 10.1
type input "***"
click at [737, 255] on input "range" at bounding box center [723, 254] width 43 height 1
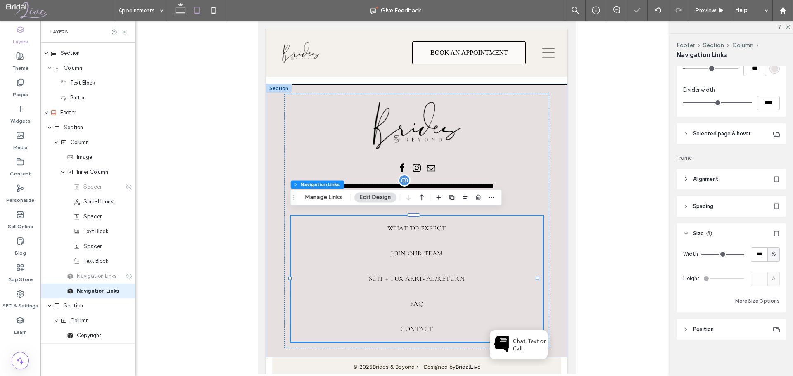
click at [735, 328] on header "Position" at bounding box center [732, 329] width 110 height 21
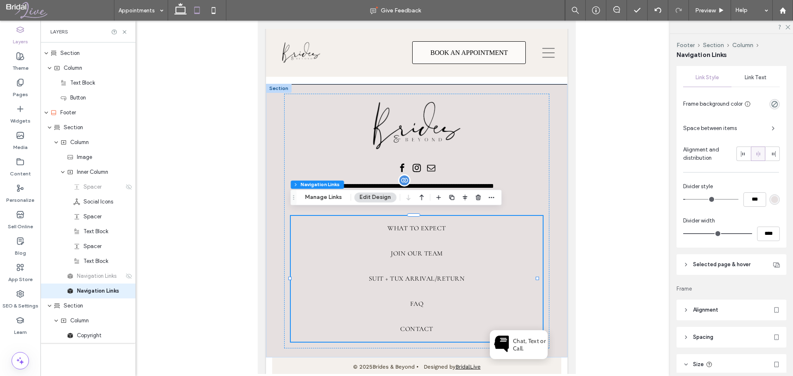
scroll to position [133, 0]
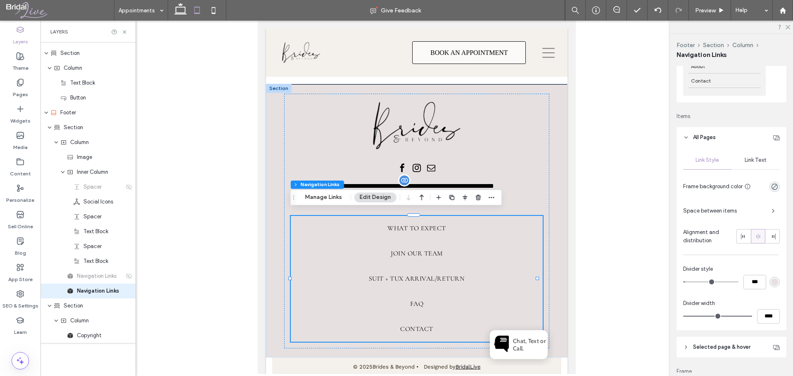
click at [745, 159] on span "Link Text" at bounding box center [756, 160] width 22 height 7
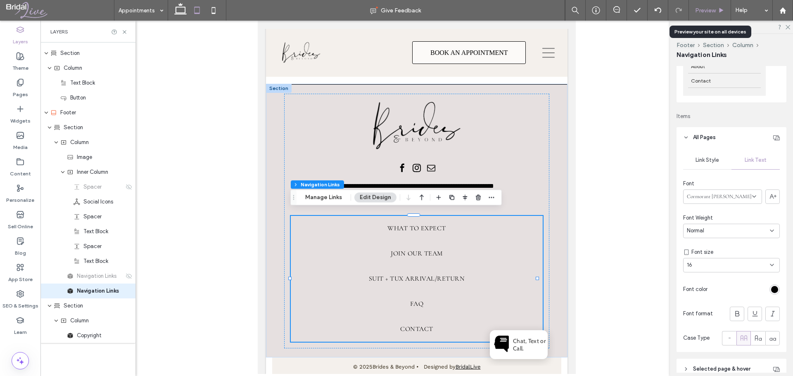
click at [705, 11] on span "Preview" at bounding box center [705, 10] width 21 height 7
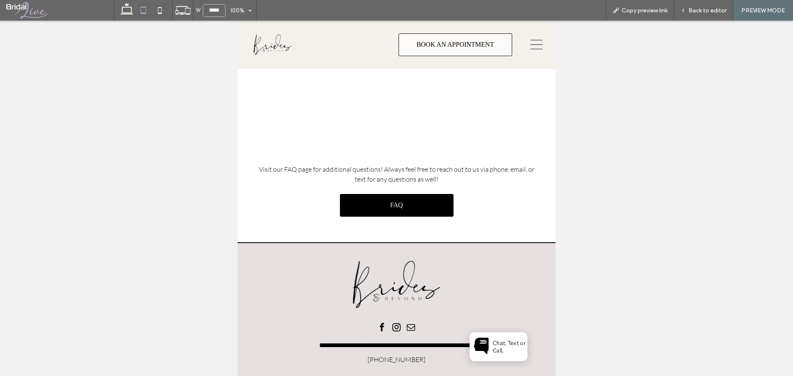
scroll to position [991, 0]
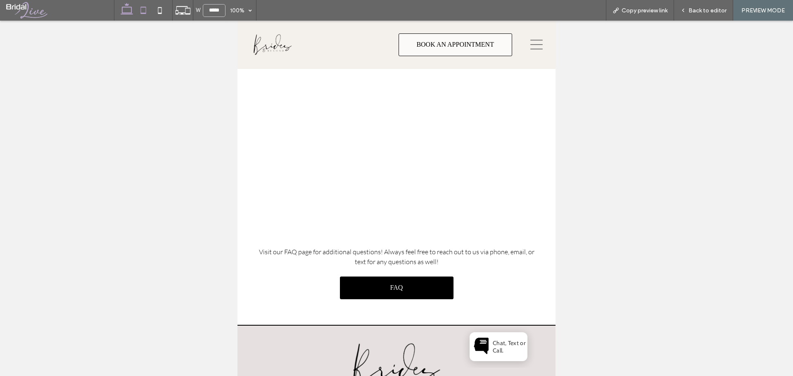
click at [127, 8] on icon at bounding box center [127, 10] width 17 height 17
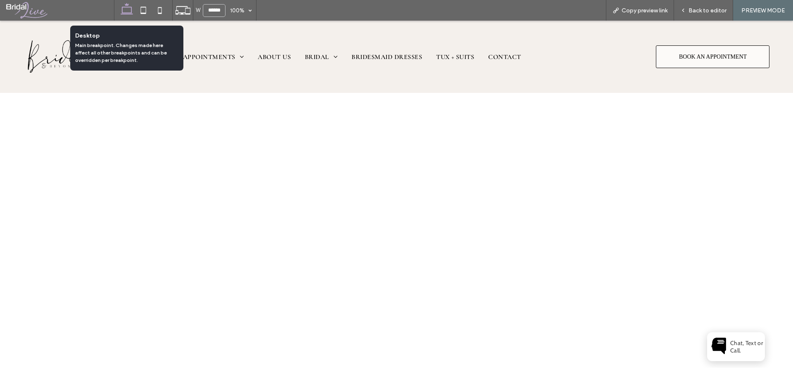
scroll to position [1386, 0]
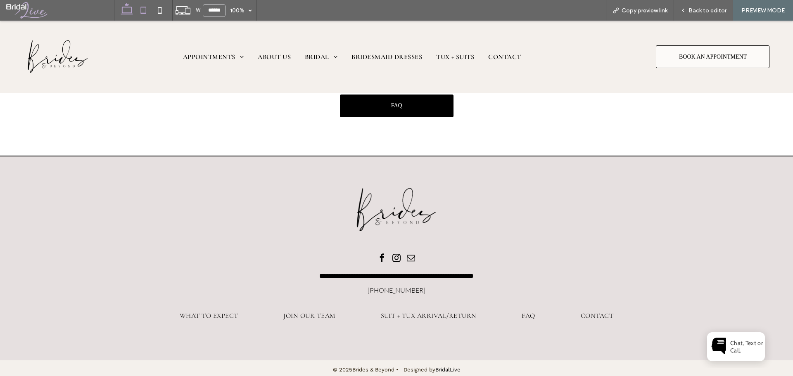
click at [142, 9] on icon at bounding box center [143, 10] width 17 height 17
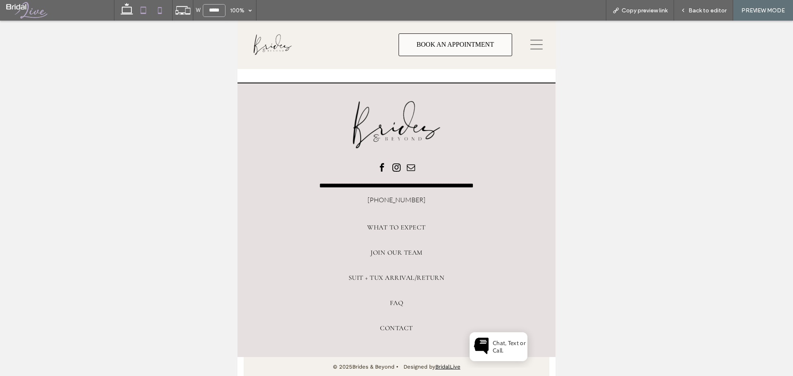
click at [157, 13] on icon at bounding box center [160, 10] width 17 height 17
type input "*****"
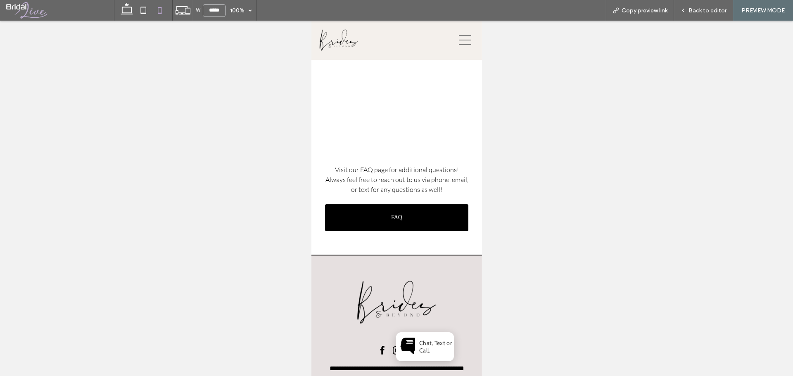
scroll to position [1285, 0]
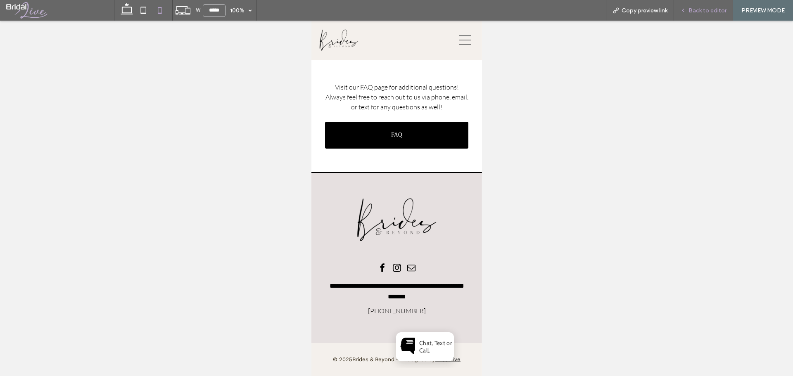
click at [708, 13] on span "Back to editor" at bounding box center [708, 10] width 38 height 7
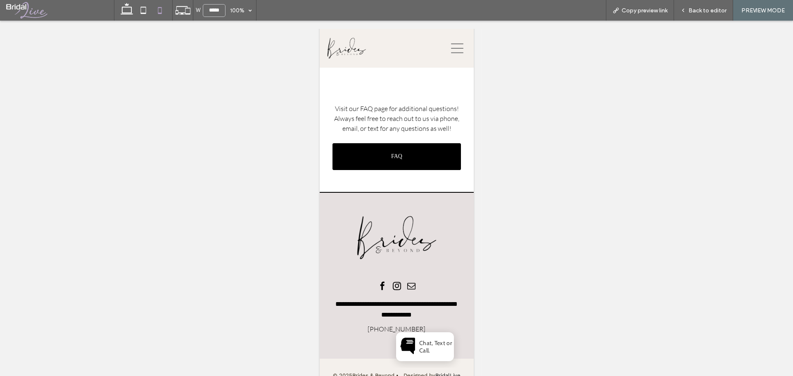
scroll to position [1310, 0]
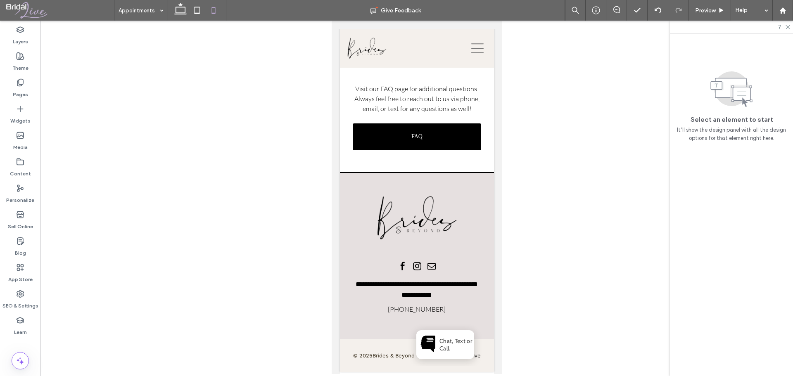
click at [463, 264] on html "Chat, Text or Call." at bounding box center [404, 261] width 165 height 3
click at [411, 264] on html "Chat, Text or Call." at bounding box center [404, 261] width 165 height 3
click at [476, 200] on div "**********" at bounding box center [416, 254] width 139 height 132
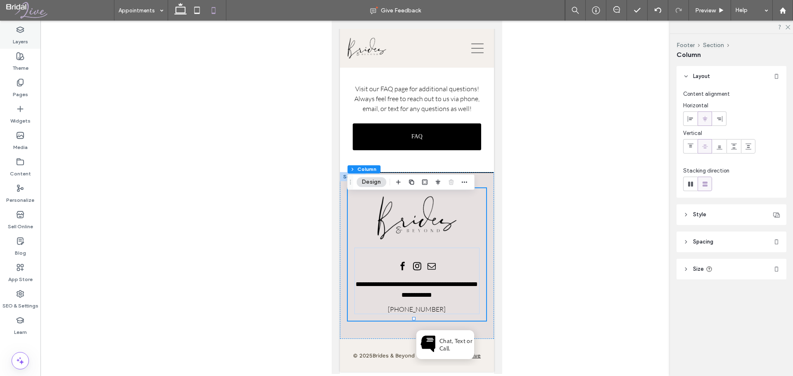
click at [20, 37] on label "Layers" at bounding box center [20, 40] width 15 height 12
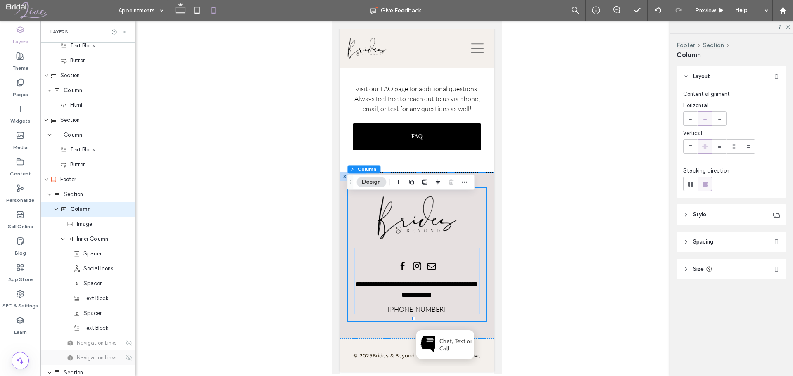
scroll to position [517, 0]
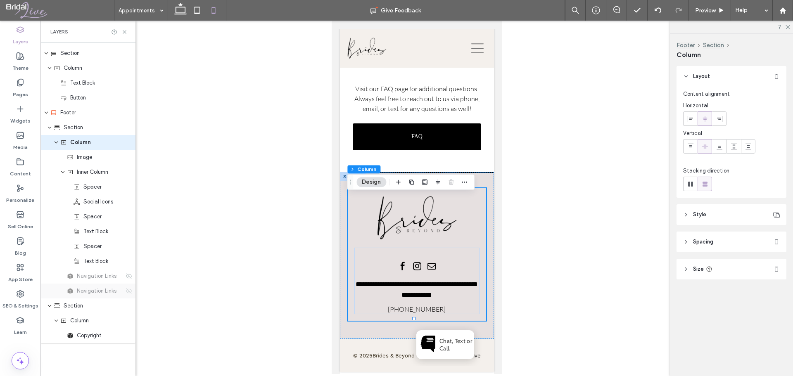
click at [127, 291] on icon at bounding box center [129, 291] width 7 height 7
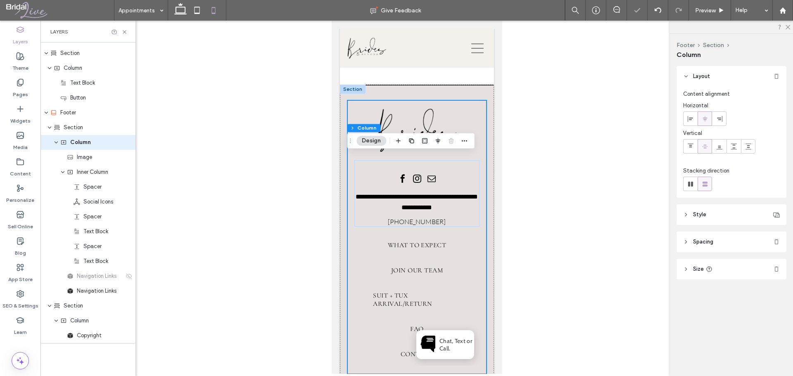
scroll to position [1434, 0]
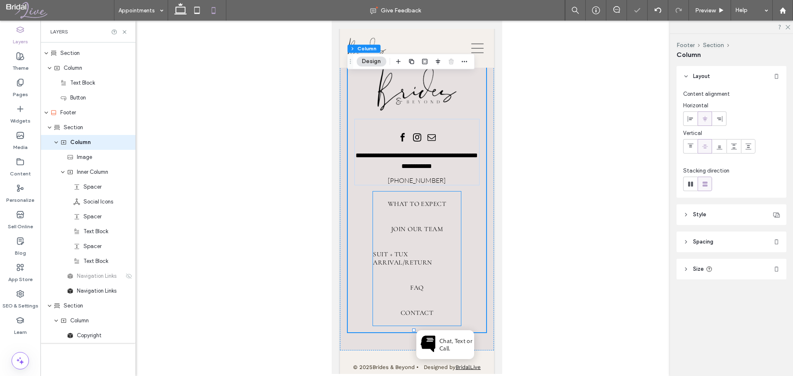
click at [443, 236] on link "Join Our Team" at bounding box center [417, 229] width 88 height 25
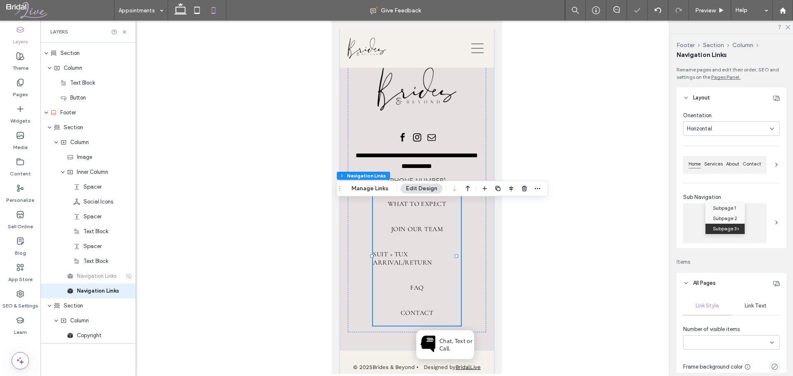
type input "*"
type input "***"
type input "****"
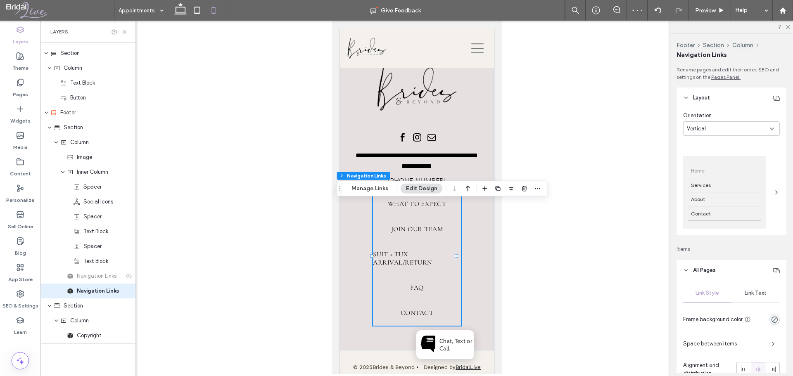
scroll to position [165, 0]
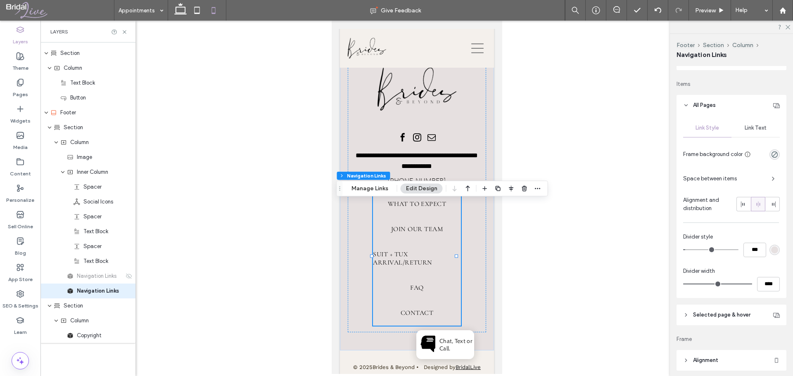
click at [745, 129] on span "Link Text" at bounding box center [756, 128] width 22 height 7
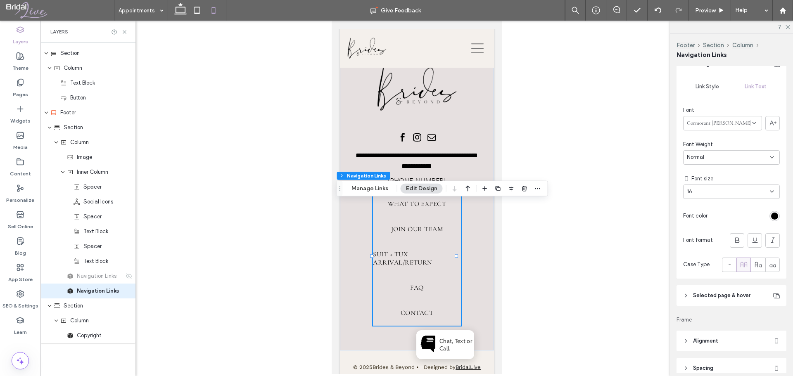
scroll to position [372, 0]
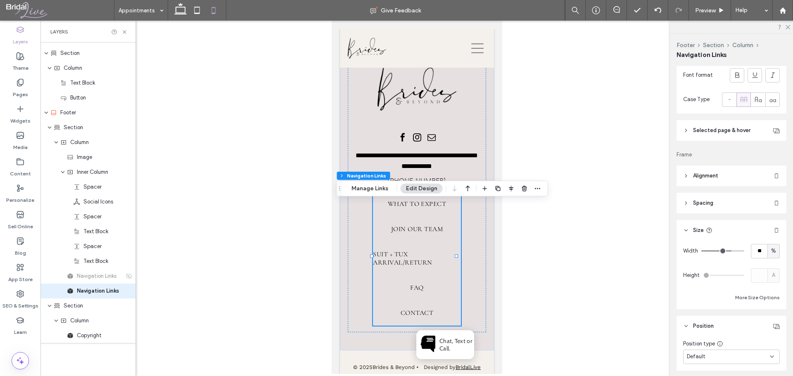
type input "**"
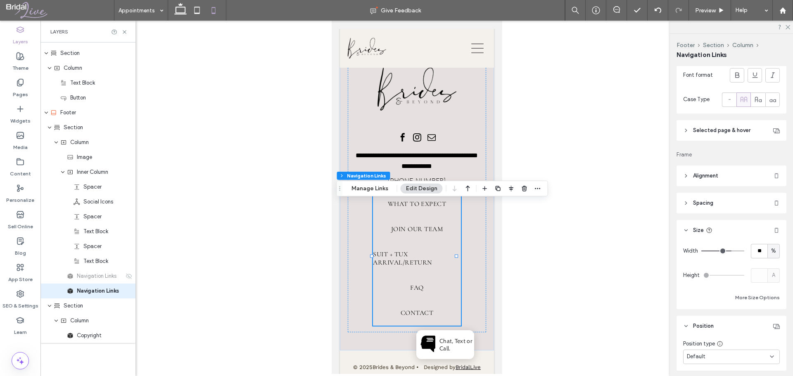
type input "**"
type input "***"
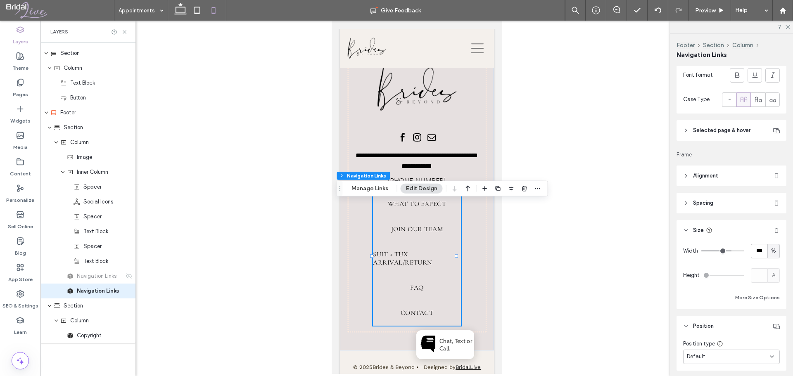
drag, startPoint x: 726, startPoint y: 251, endPoint x: 757, endPoint y: 253, distance: 30.6
type input "***"
click at [745, 252] on input "range" at bounding box center [723, 251] width 43 height 1
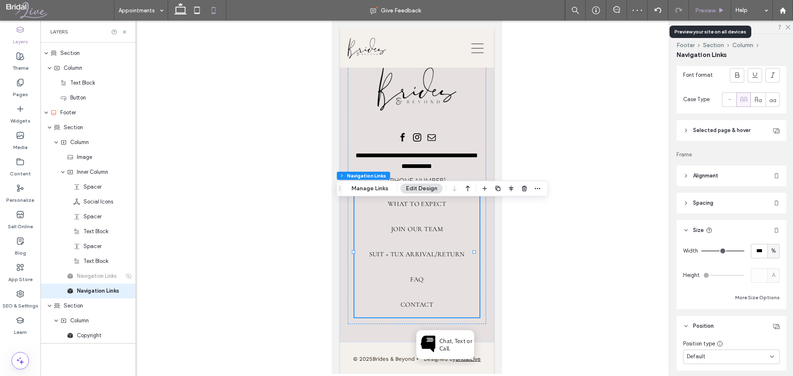
click at [711, 11] on span "Preview" at bounding box center [705, 10] width 21 height 7
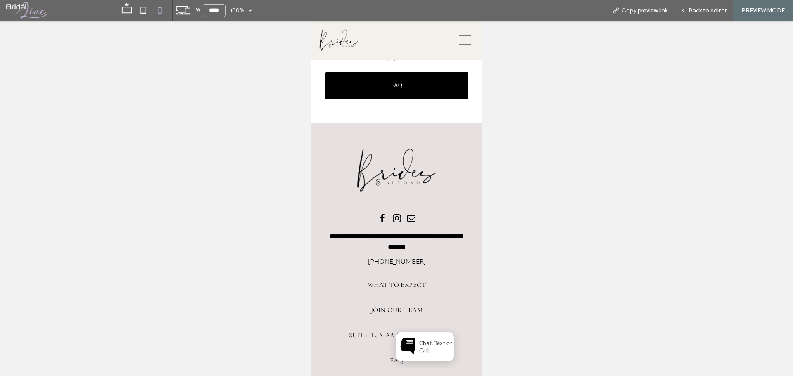
scroll to position [1417, 0]
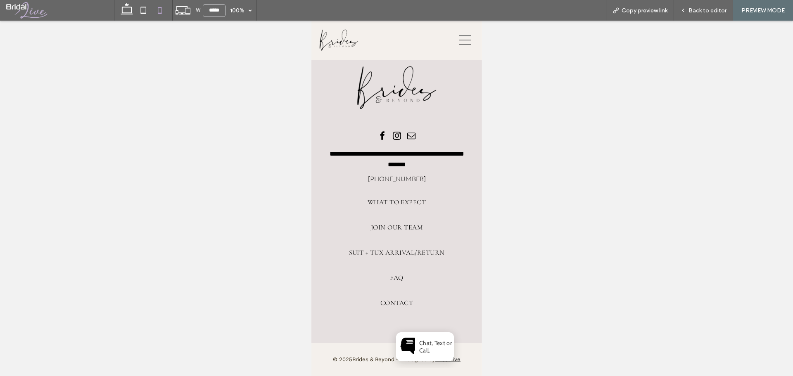
click at [460, 43] on icon at bounding box center [465, 40] width 12 height 12
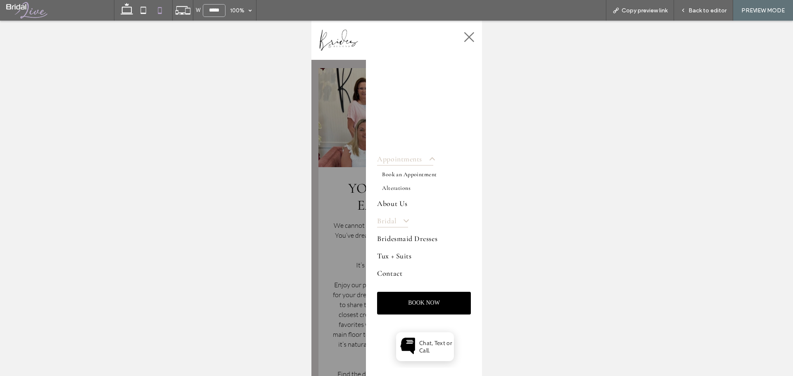
click at [407, 219] on span at bounding box center [402, 221] width 15 height 10
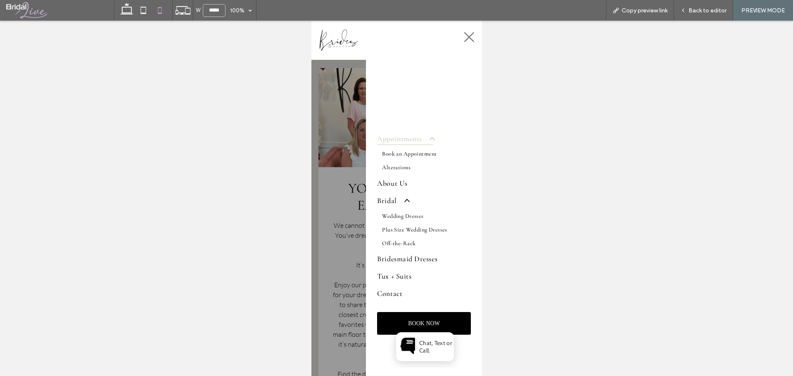
click at [467, 38] on icon at bounding box center [469, 37] width 10 height 10
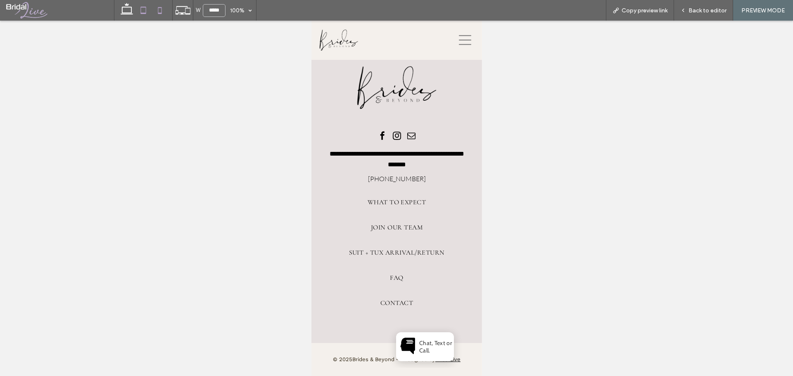
click at [141, 10] on use at bounding box center [143, 10] width 5 height 7
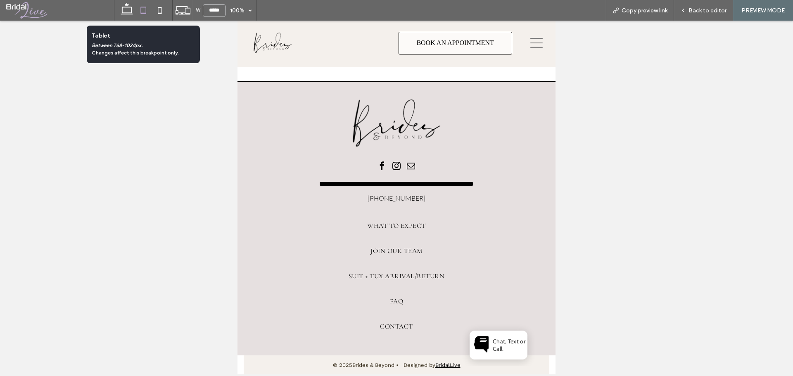
scroll to position [1239, 0]
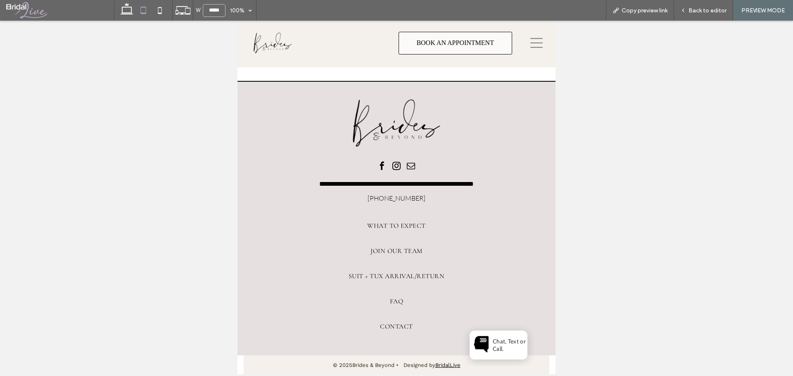
click at [543, 39] on div "Appointments Book an Appointment Alterations About Us Bridal Wedding Dresses Pl…" at bounding box center [397, 43] width 318 height 48
click at [533, 36] on div at bounding box center [534, 43] width 31 height 42
click at [533, 47] on icon at bounding box center [536, 43] width 12 height 12
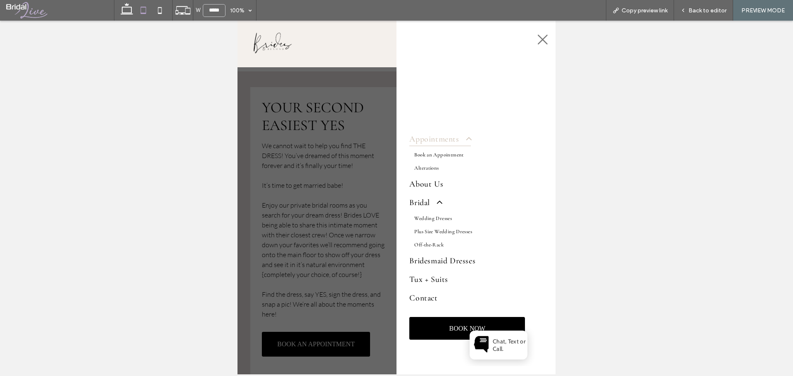
click at [542, 41] on icon at bounding box center [543, 39] width 12 height 12
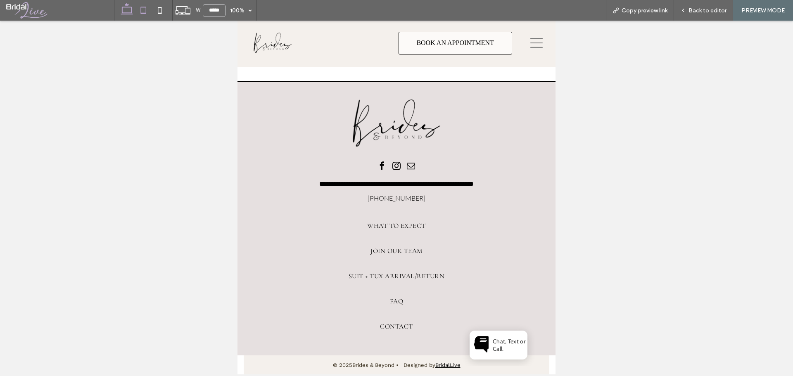
click at [129, 12] on icon at bounding box center [127, 10] width 17 height 17
type input "******"
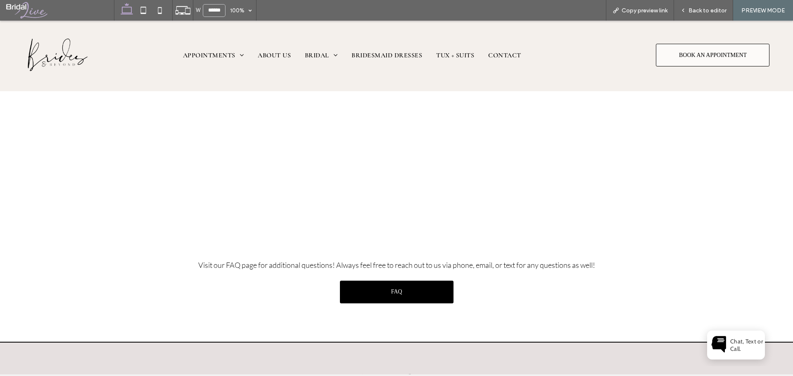
scroll to position [1386, 0]
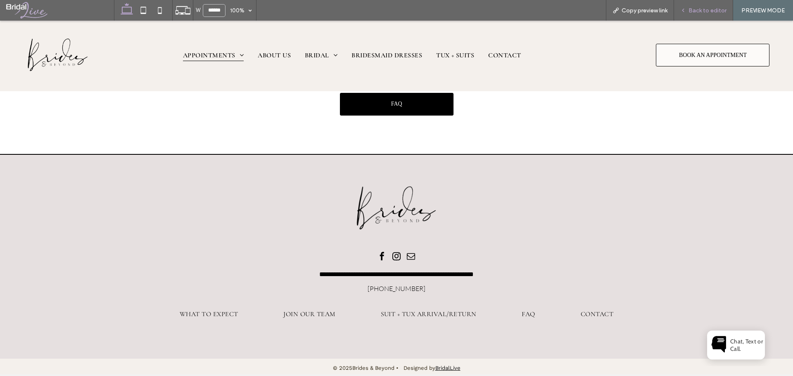
click at [691, 6] on div "Back to editor" at bounding box center [703, 10] width 59 height 21
click at [684, 14] on div "Back to editor" at bounding box center [703, 10] width 59 height 21
click at [685, 9] on icon at bounding box center [683, 10] width 6 height 6
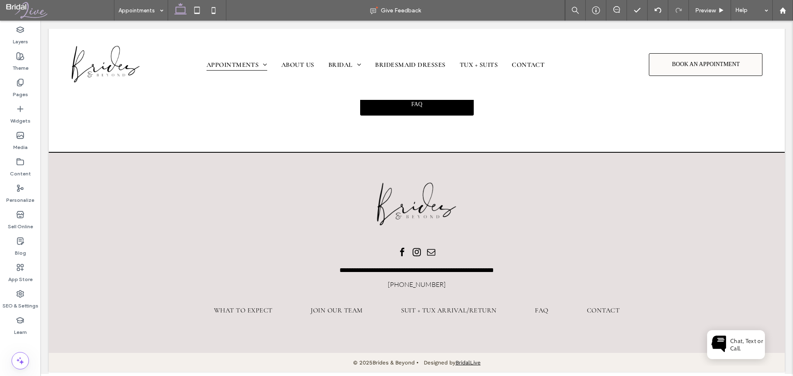
scroll to position [1386, 0]
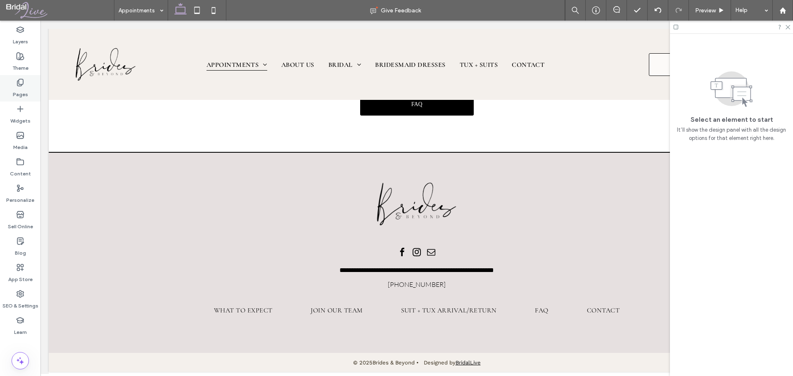
click at [28, 88] on div "Pages" at bounding box center [20, 88] width 40 height 26
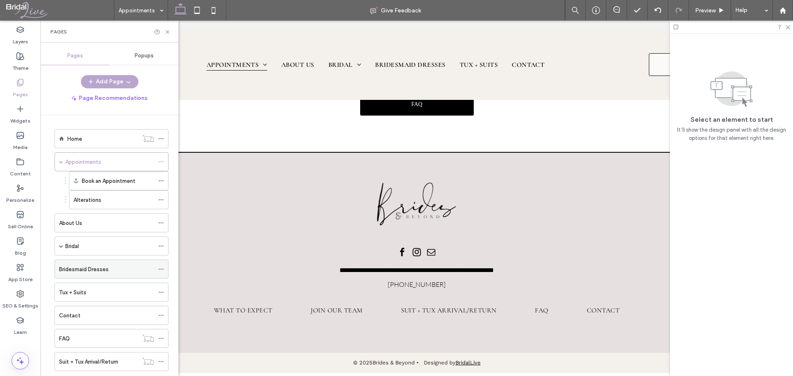
scroll to position [66, 0]
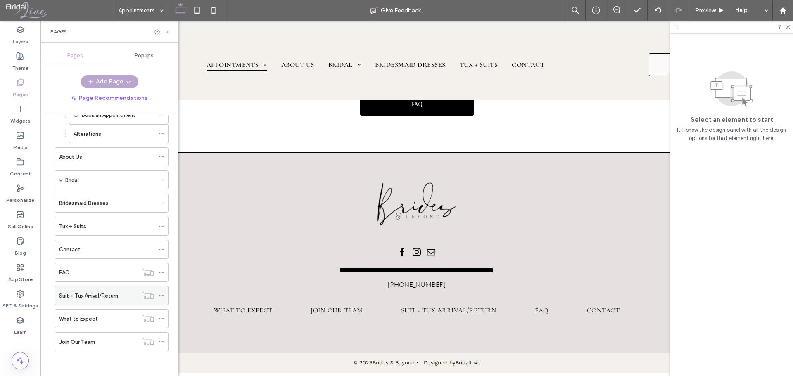
click at [96, 297] on label "Suit + Tux Arrival/Return" at bounding box center [88, 296] width 59 height 14
click at [97, 318] on div "What to Expect" at bounding box center [98, 319] width 79 height 9
click at [83, 343] on label "Join Our Team" at bounding box center [77, 342] width 36 height 14
click at [84, 320] on label "What to Expect" at bounding box center [78, 319] width 39 height 14
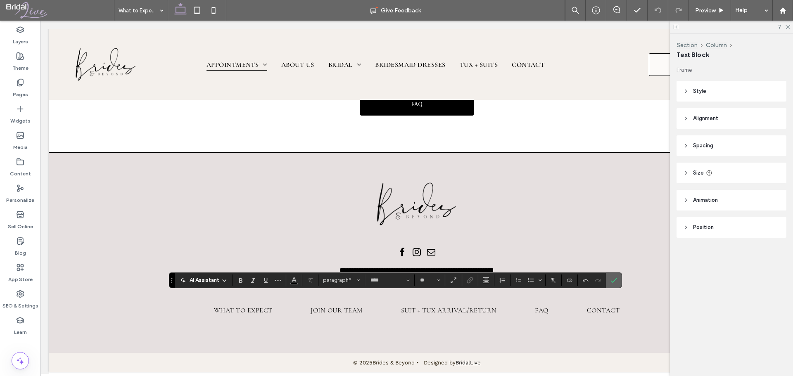
click at [614, 277] on icon "Confirm" at bounding box center [614, 280] width 7 height 7
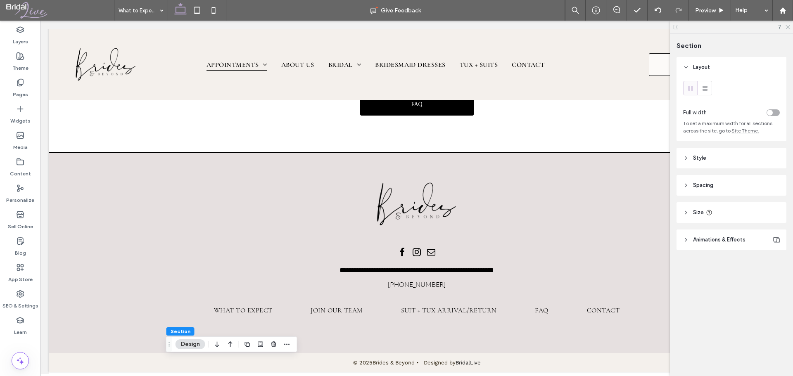
click at [788, 29] on icon at bounding box center [787, 26] width 5 height 5
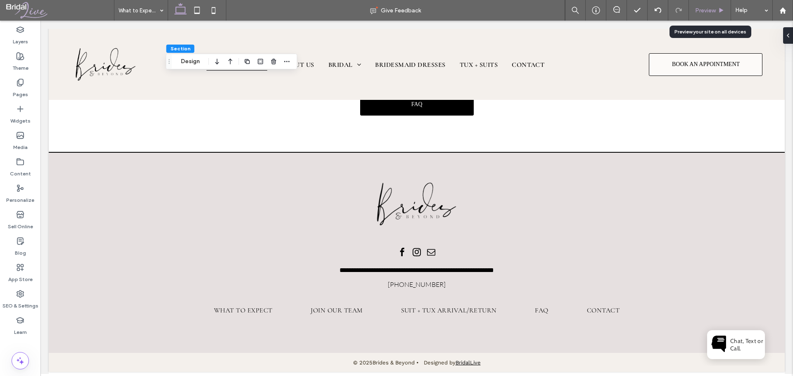
click at [708, 9] on span "Preview" at bounding box center [705, 10] width 21 height 7
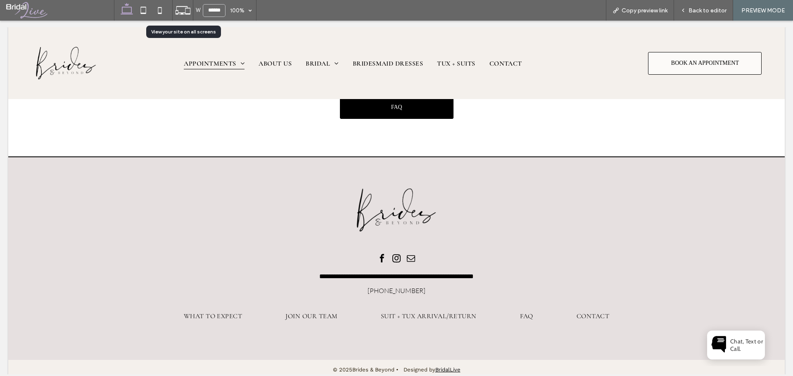
click at [178, 10] on use at bounding box center [183, 10] width 15 height 8
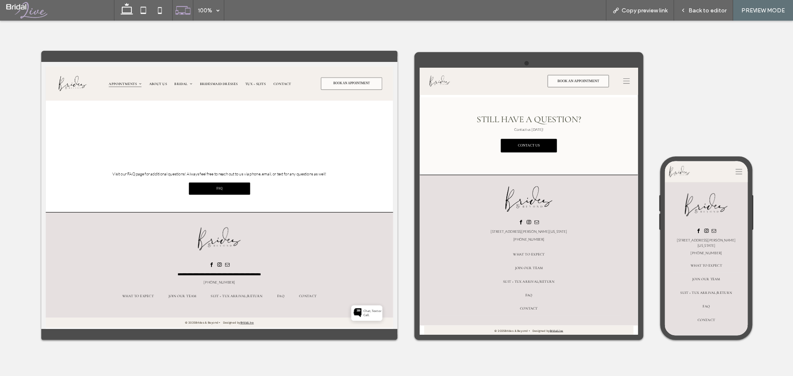
scroll to position [493, 0]
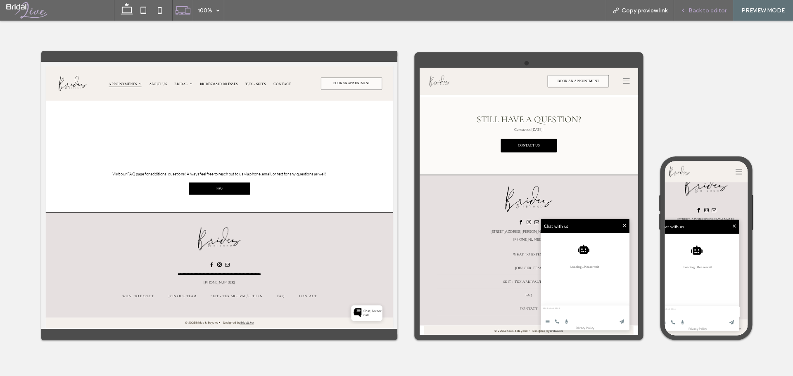
click at [700, 7] on span "Back to editor" at bounding box center [708, 10] width 38 height 7
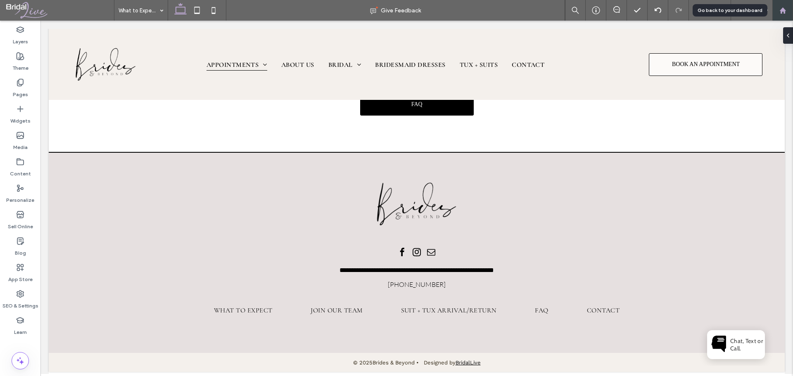
click at [784, 11] on use at bounding box center [783, 10] width 6 height 6
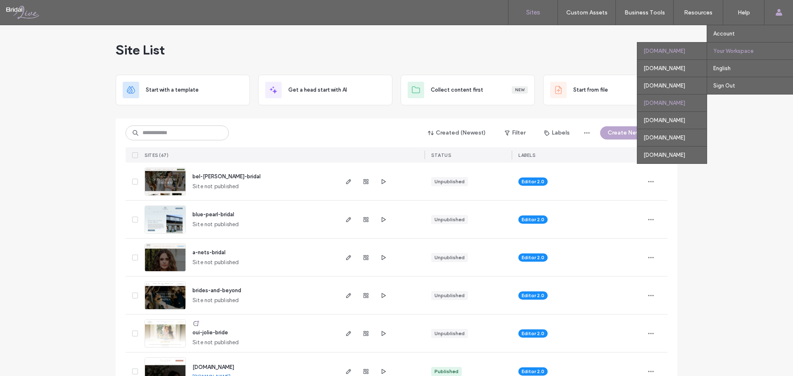
click at [648, 102] on div "[DOMAIN_NAME]" at bounding box center [672, 102] width 69 height 17
